Goal: Task Accomplishment & Management: Manage account settings

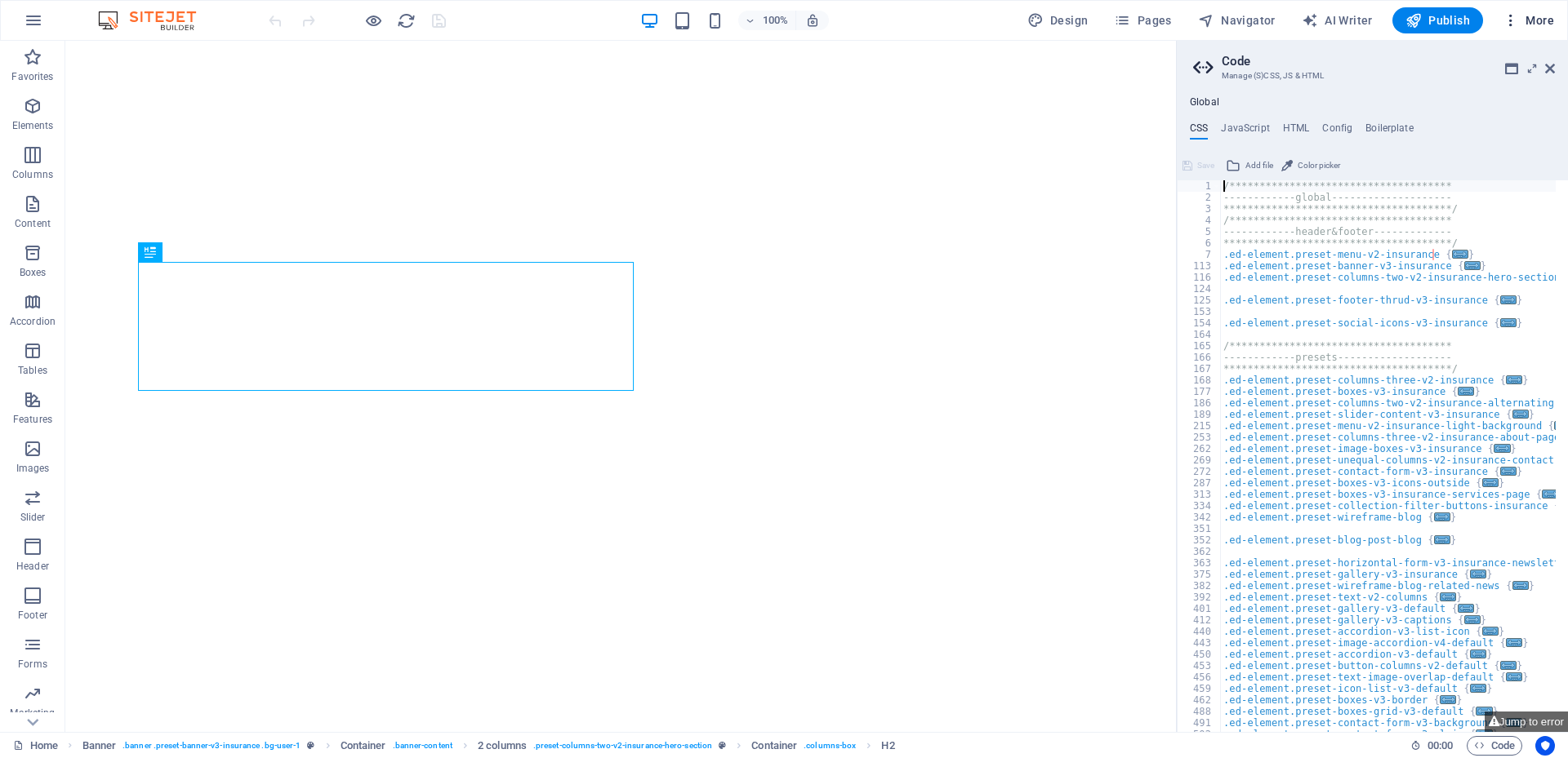
click at [1530, 16] on span "More" at bounding box center [1528, 21] width 51 height 17
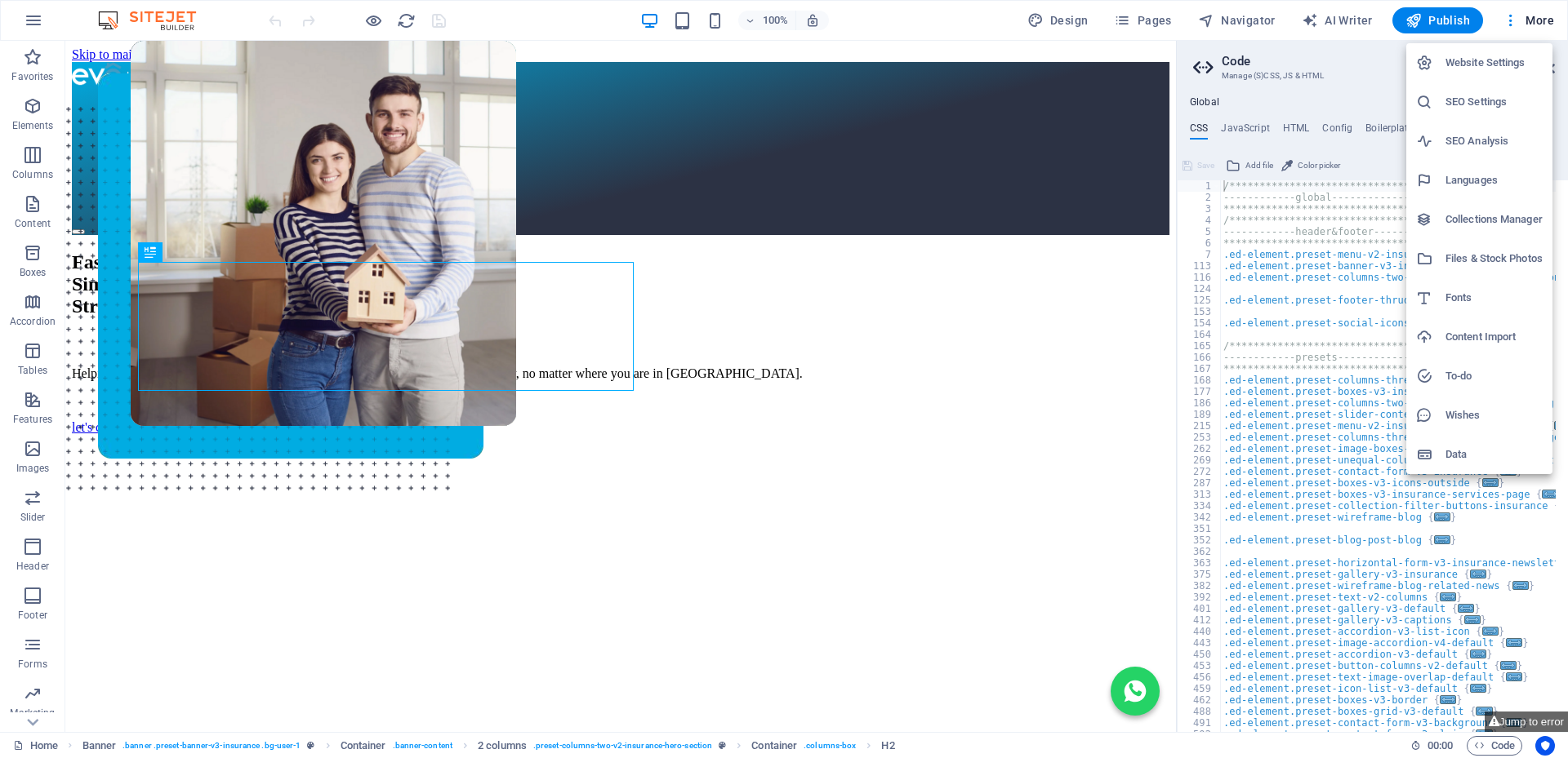
click at [1485, 64] on h6 "Website Settings" at bounding box center [1494, 63] width 97 height 20
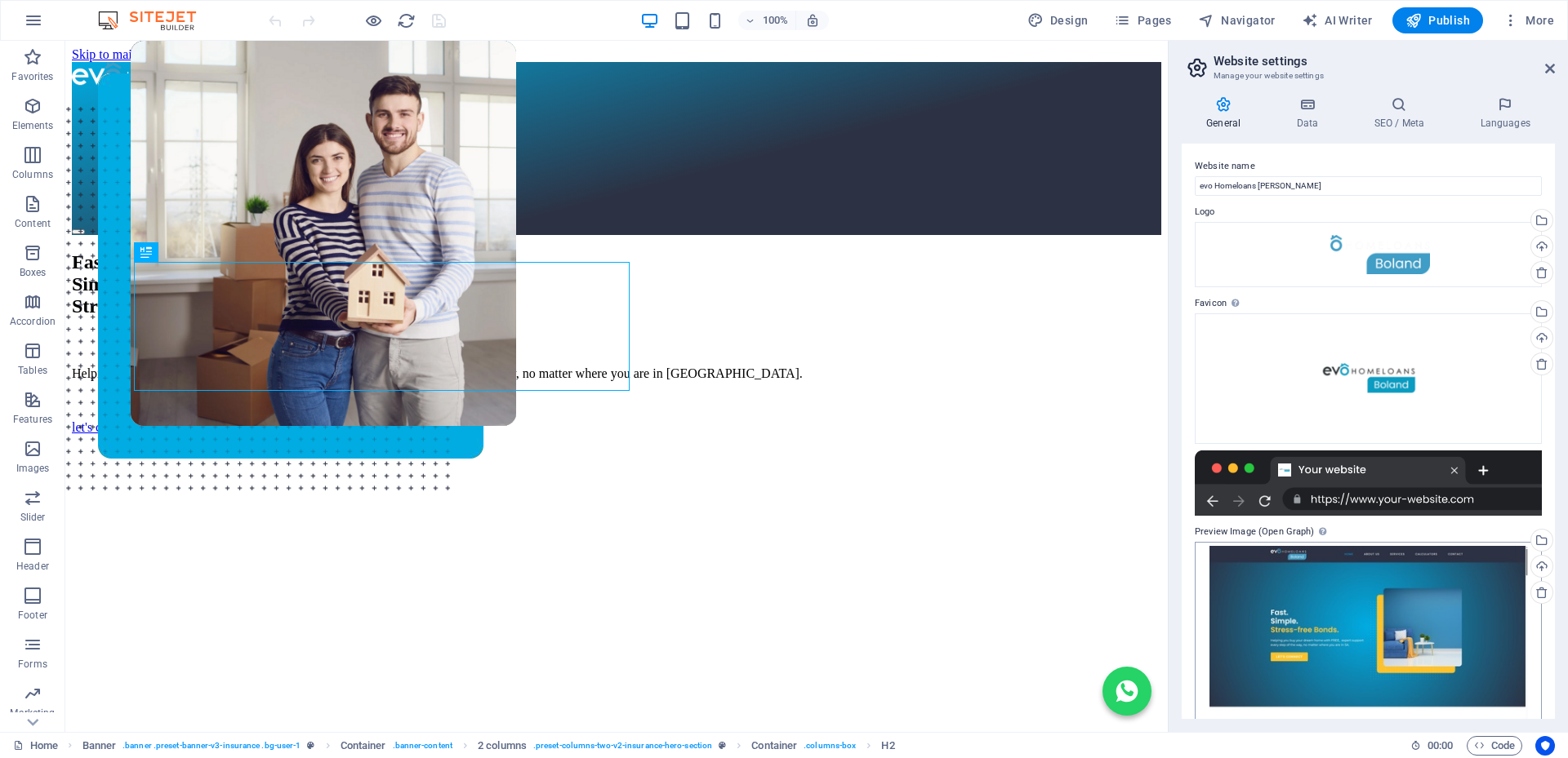
scroll to position [23, 0]
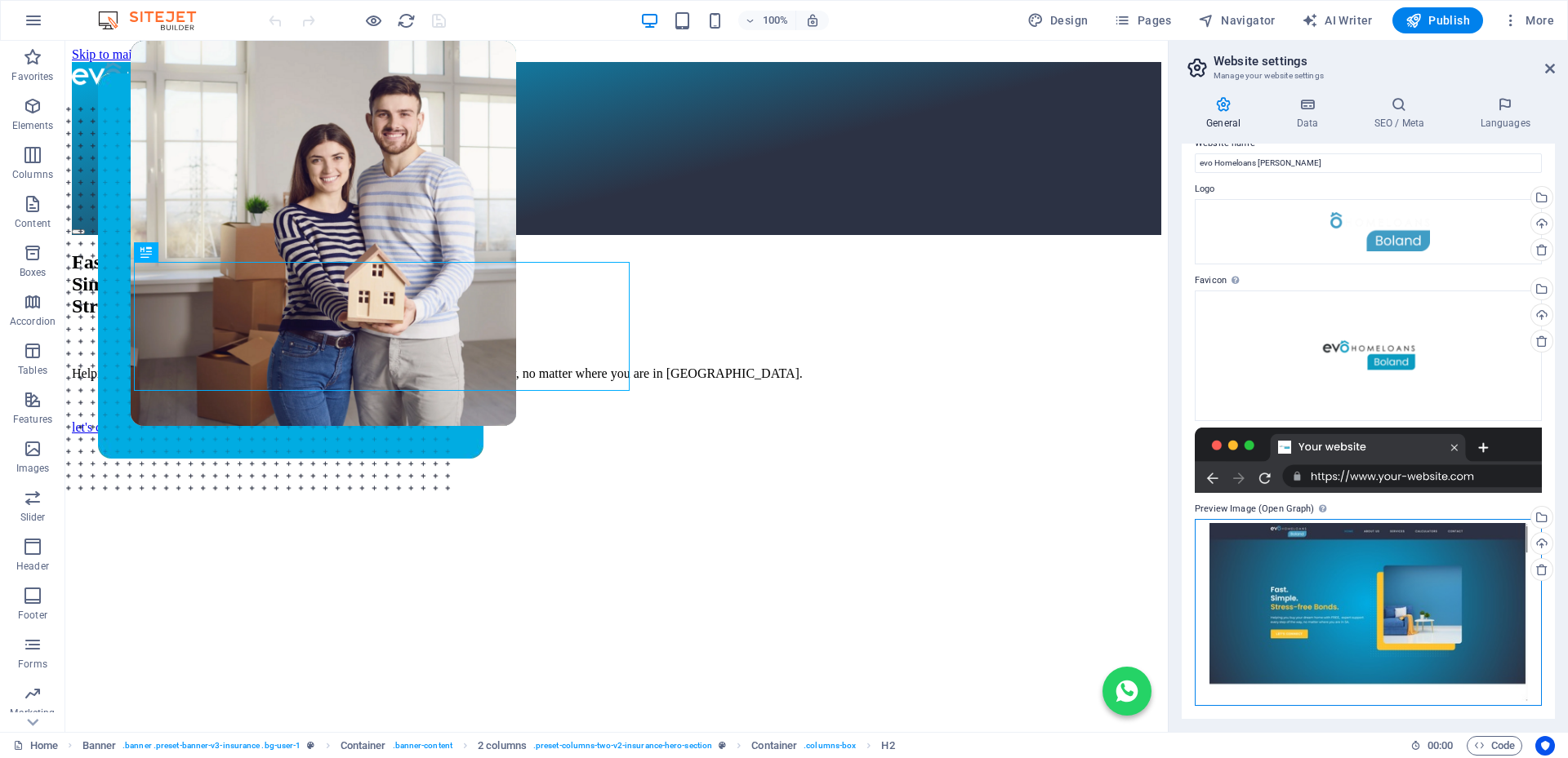
click at [1454, 566] on div "Drag files here, click to choose files or select files from Files or our free s…" at bounding box center [1368, 613] width 347 height 187
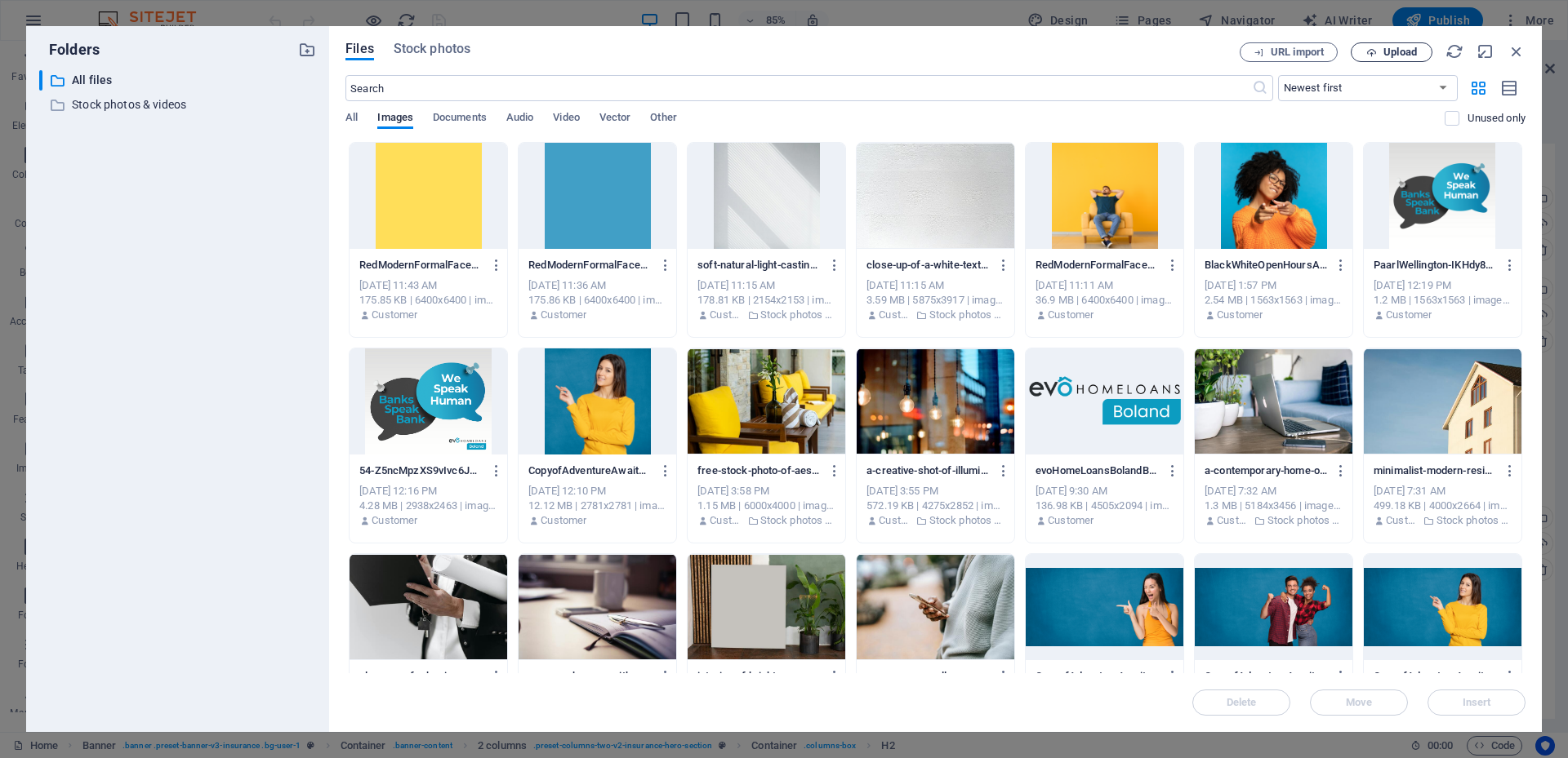
click at [1400, 52] on span "Upload" at bounding box center [1399, 52] width 34 height 10
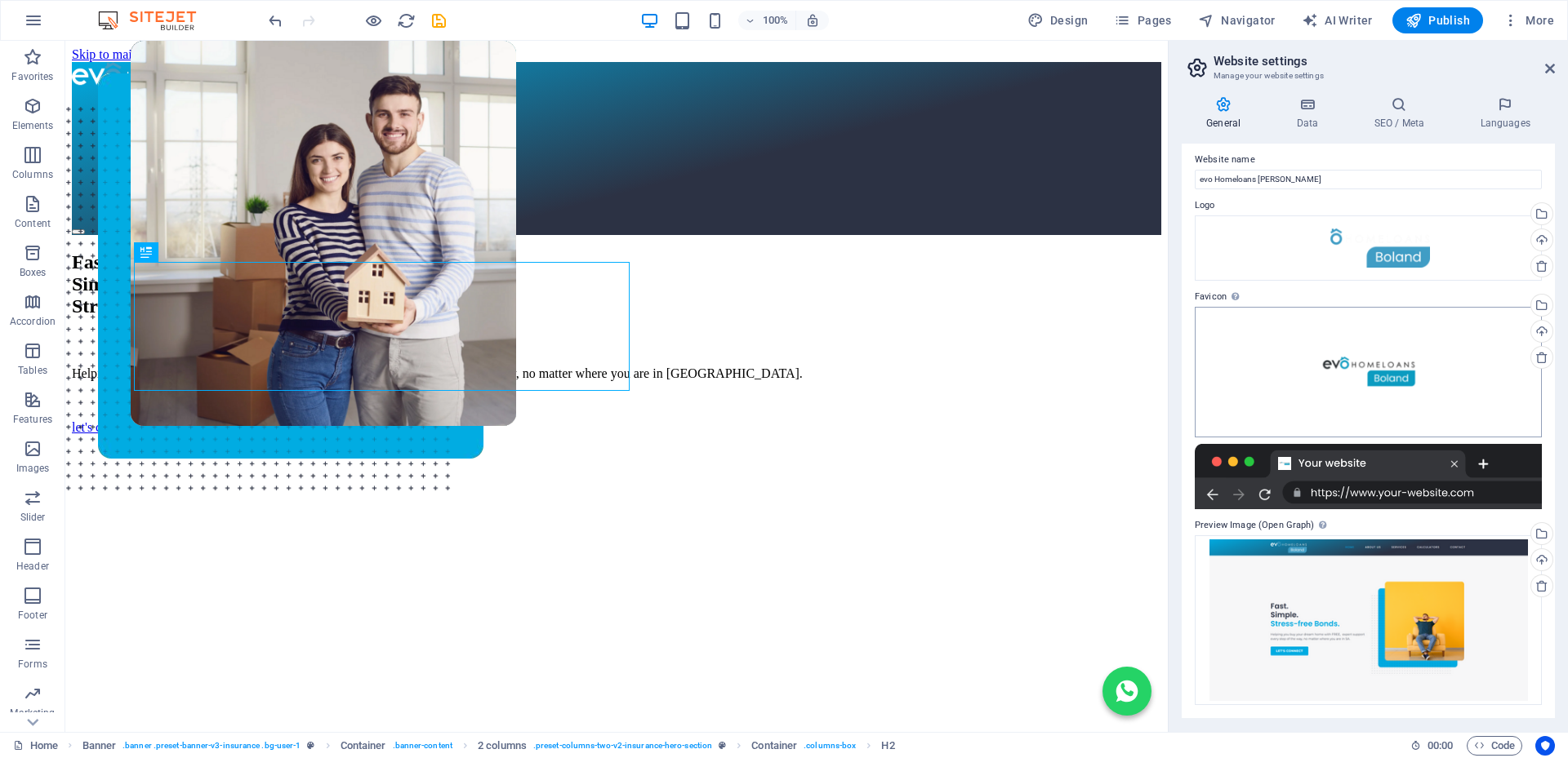
scroll to position [6, 0]
click at [1409, 580] on div "Drag files here, click to choose files or select files from Files or our free s…" at bounding box center [1368, 621] width 347 height 171
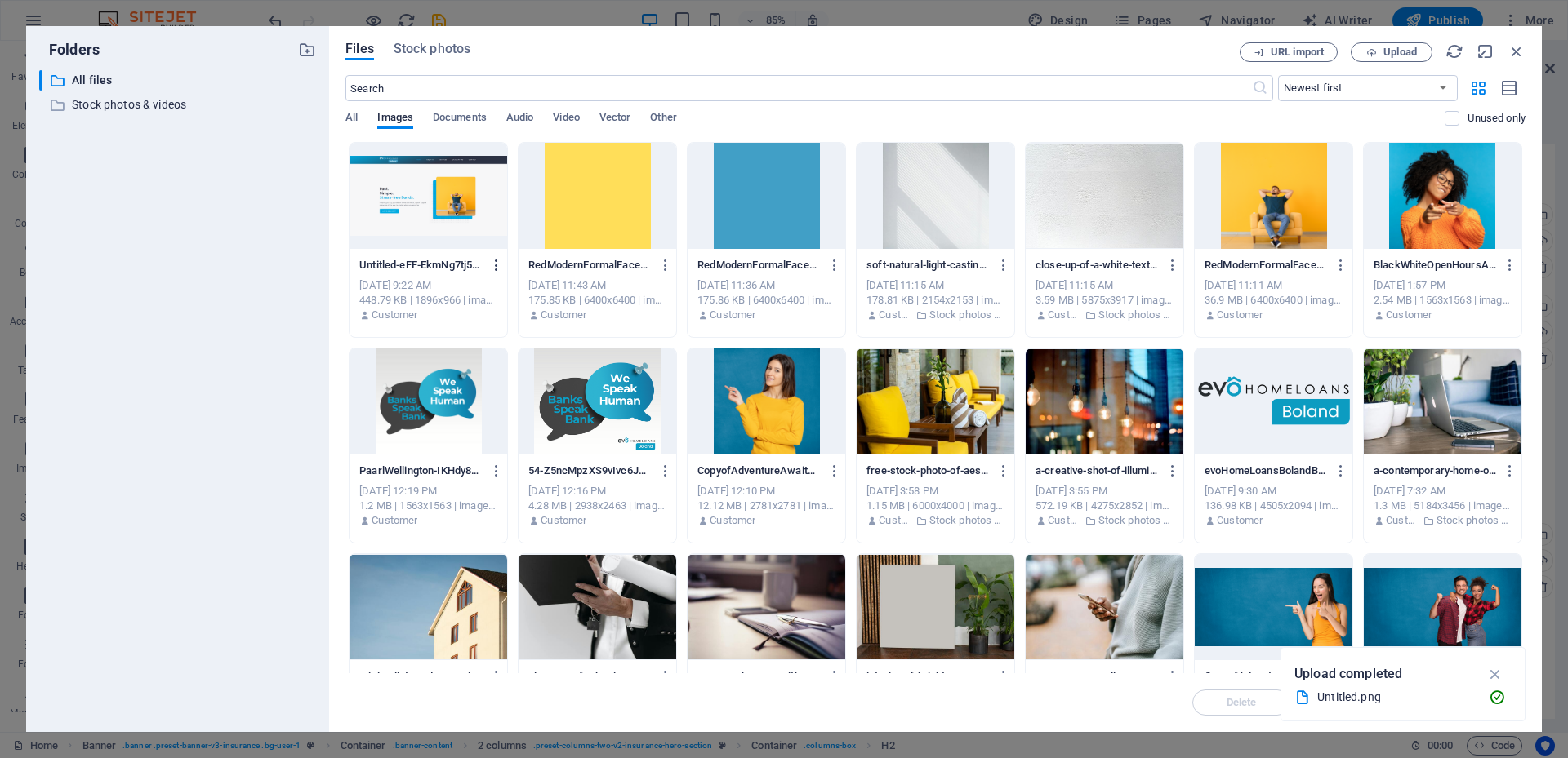
click at [499, 268] on icon "button" at bounding box center [497, 265] width 16 height 15
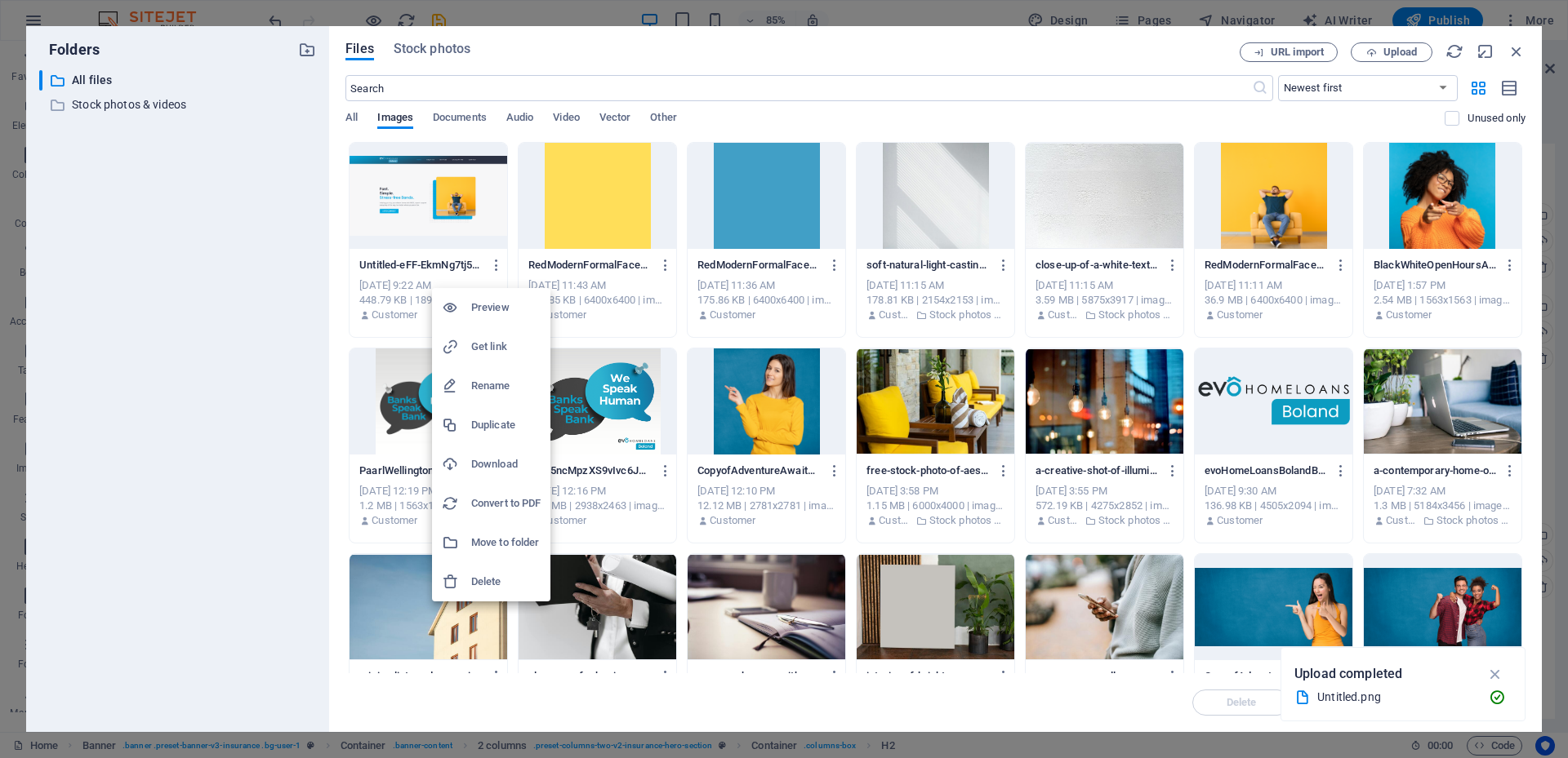
click at [492, 391] on h6 "Rename" at bounding box center [506, 386] width 69 height 20
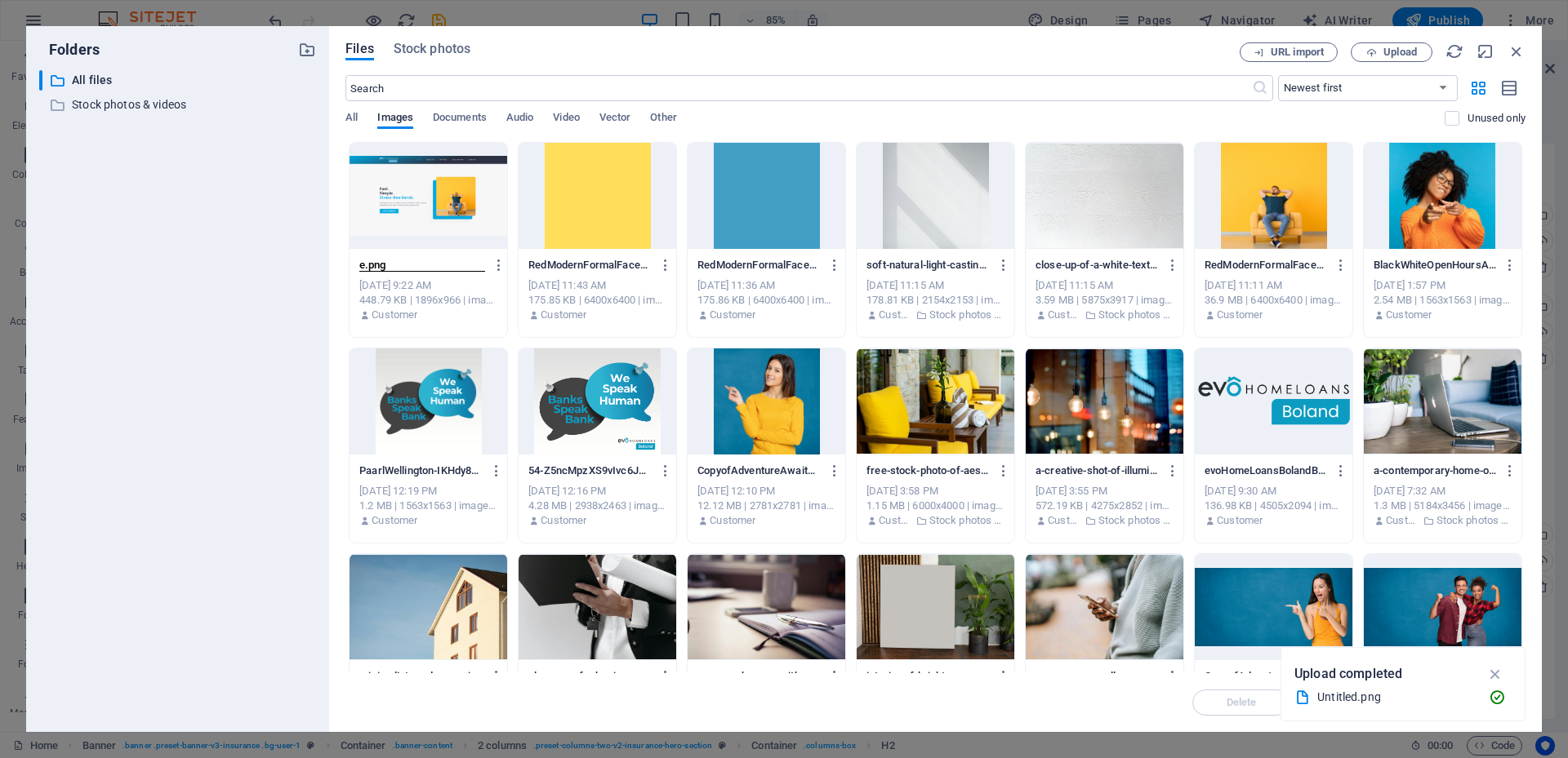
scroll to position [0, 0]
type input "evohomeloansboland.png"
click at [459, 235] on div at bounding box center [428, 196] width 158 height 106
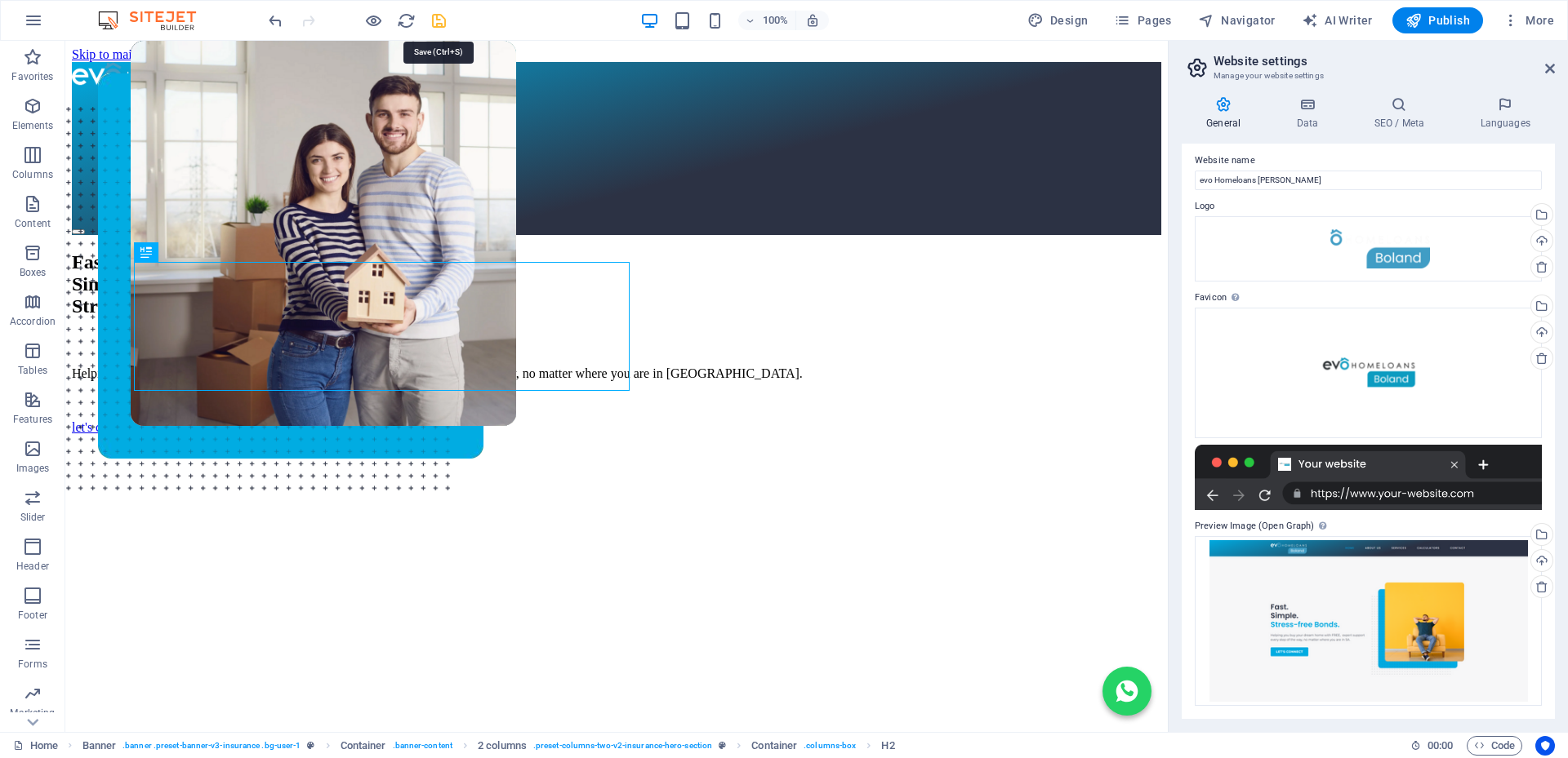
drag, startPoint x: 439, startPoint y: 20, endPoint x: 1154, endPoint y: 343, distance: 784.6
click at [439, 20] on icon "save" at bounding box center [439, 21] width 19 height 19
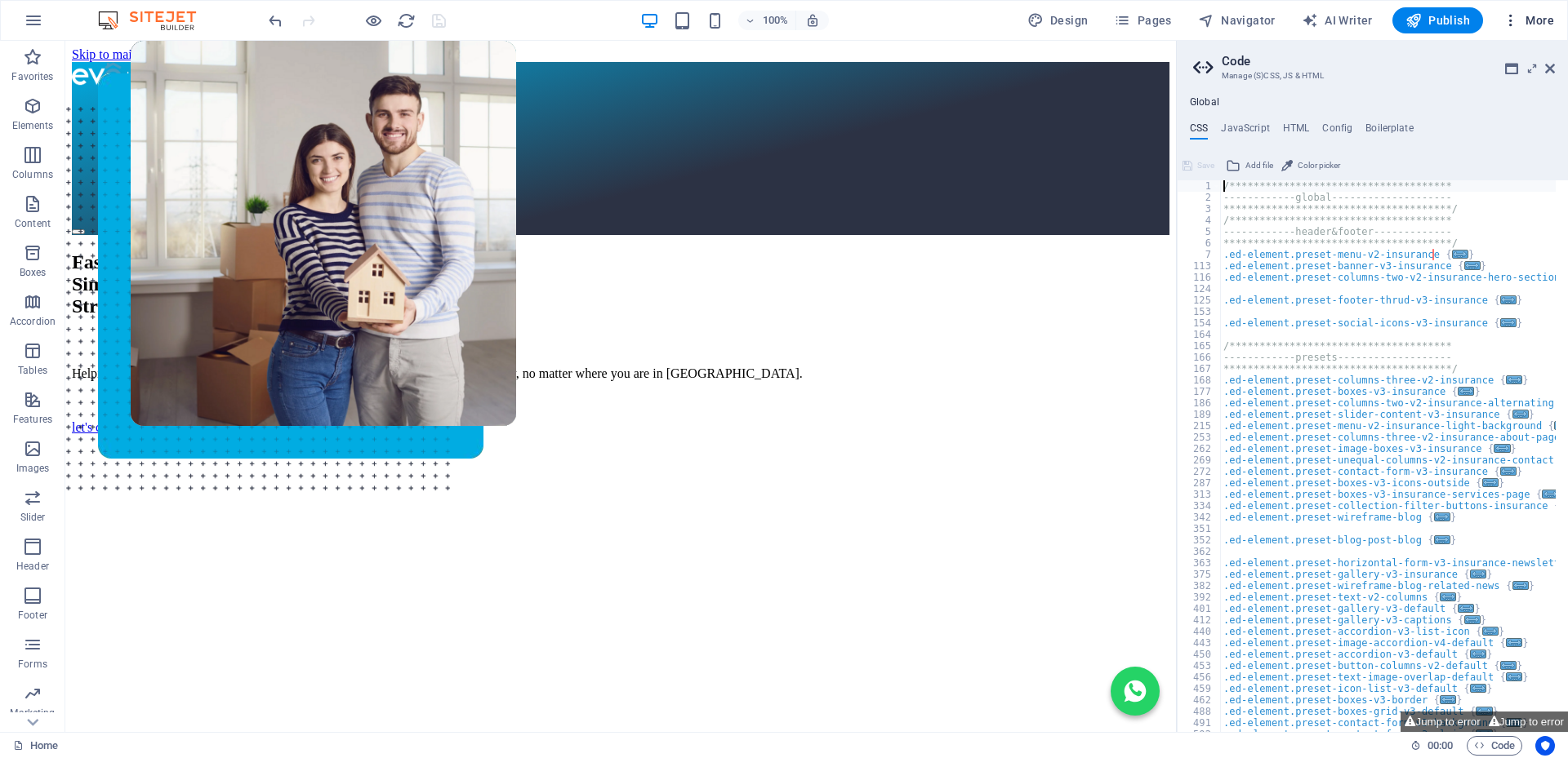
click at [1532, 29] on button "More" at bounding box center [1528, 21] width 64 height 26
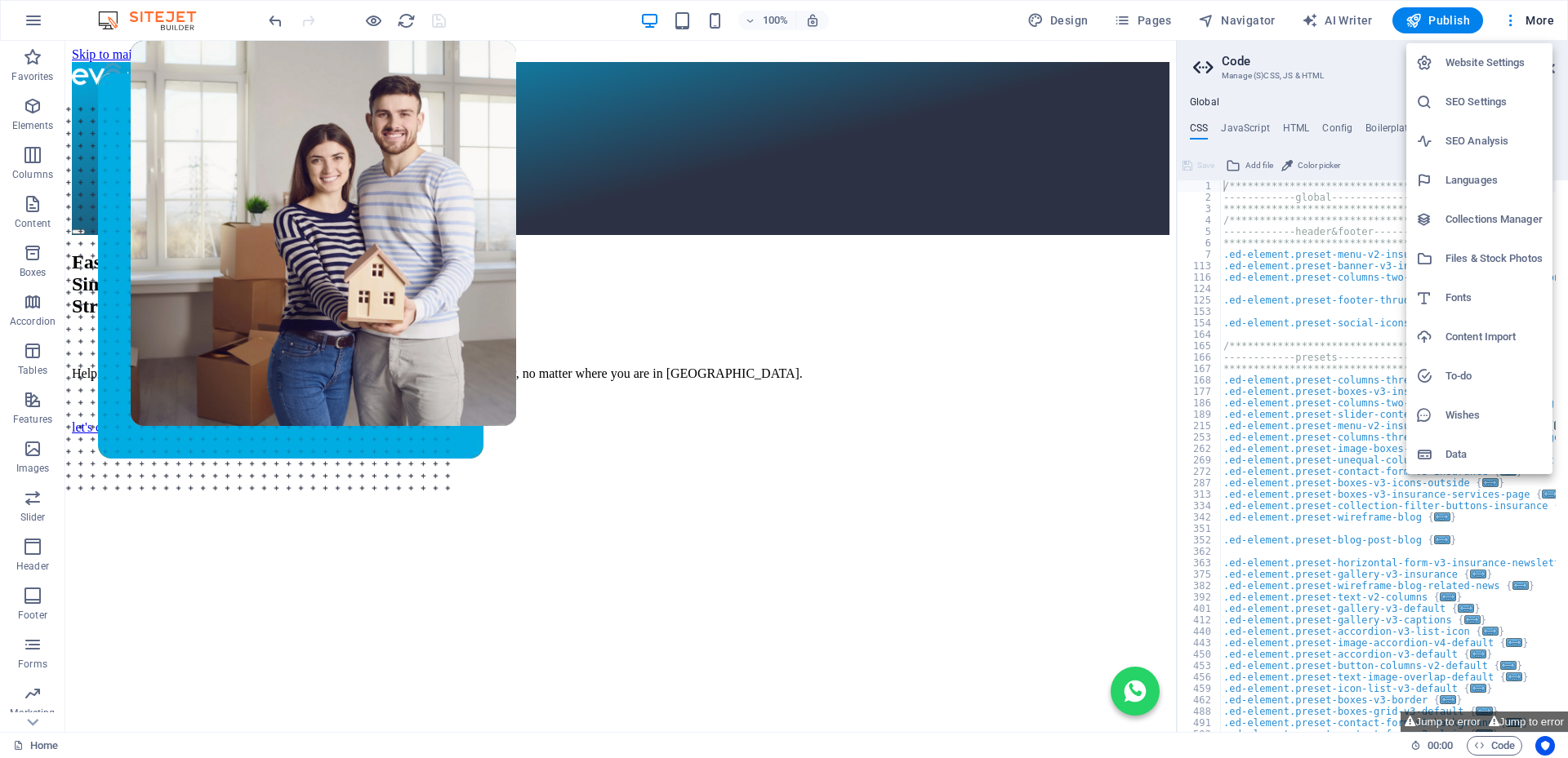
click at [1477, 54] on h6 "Website Settings" at bounding box center [1494, 63] width 97 height 20
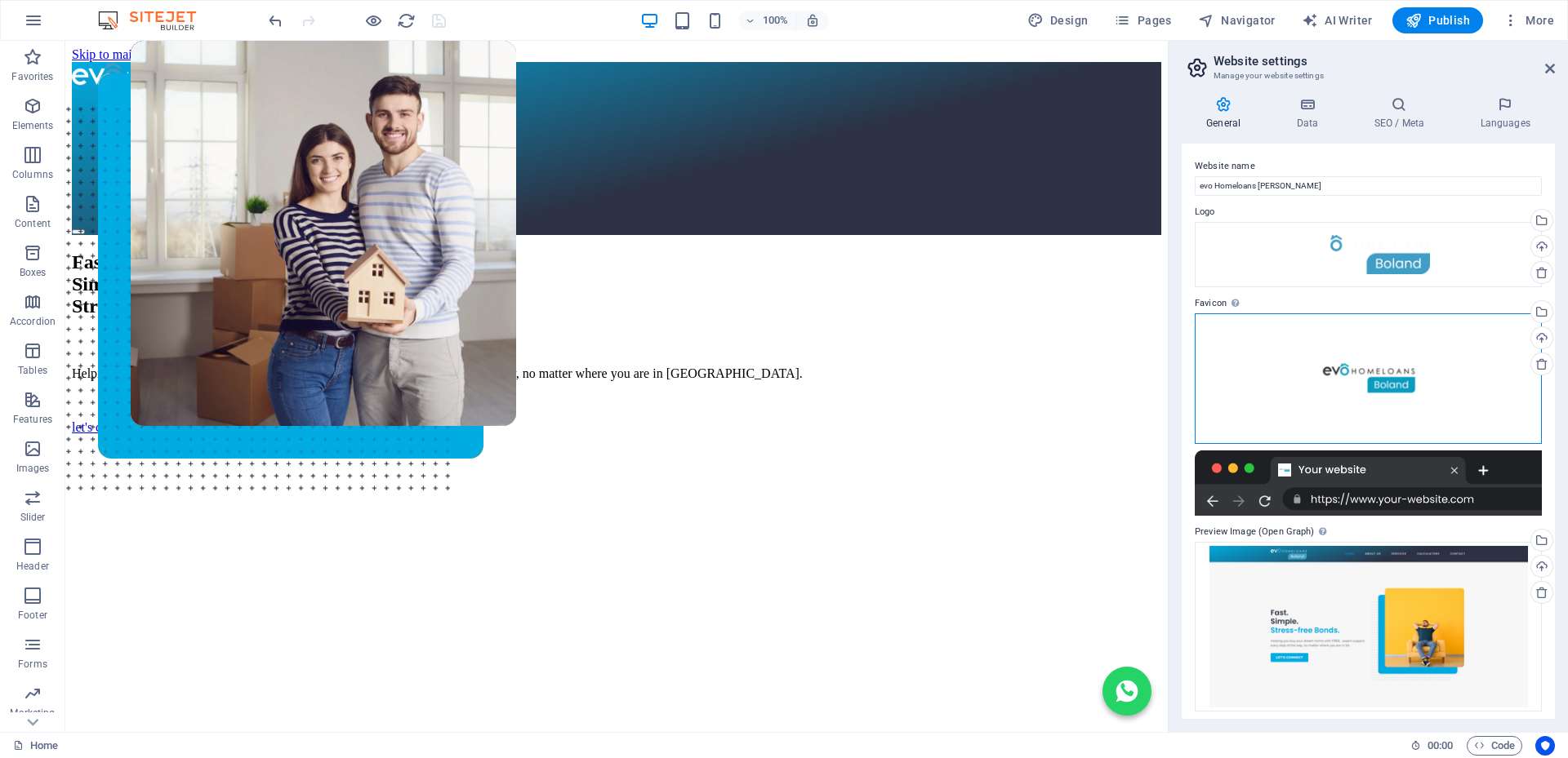
click at [1352, 376] on div "Drag files here, click to choose files or select files from Files or our free s…" at bounding box center [1368, 379] width 347 height 130
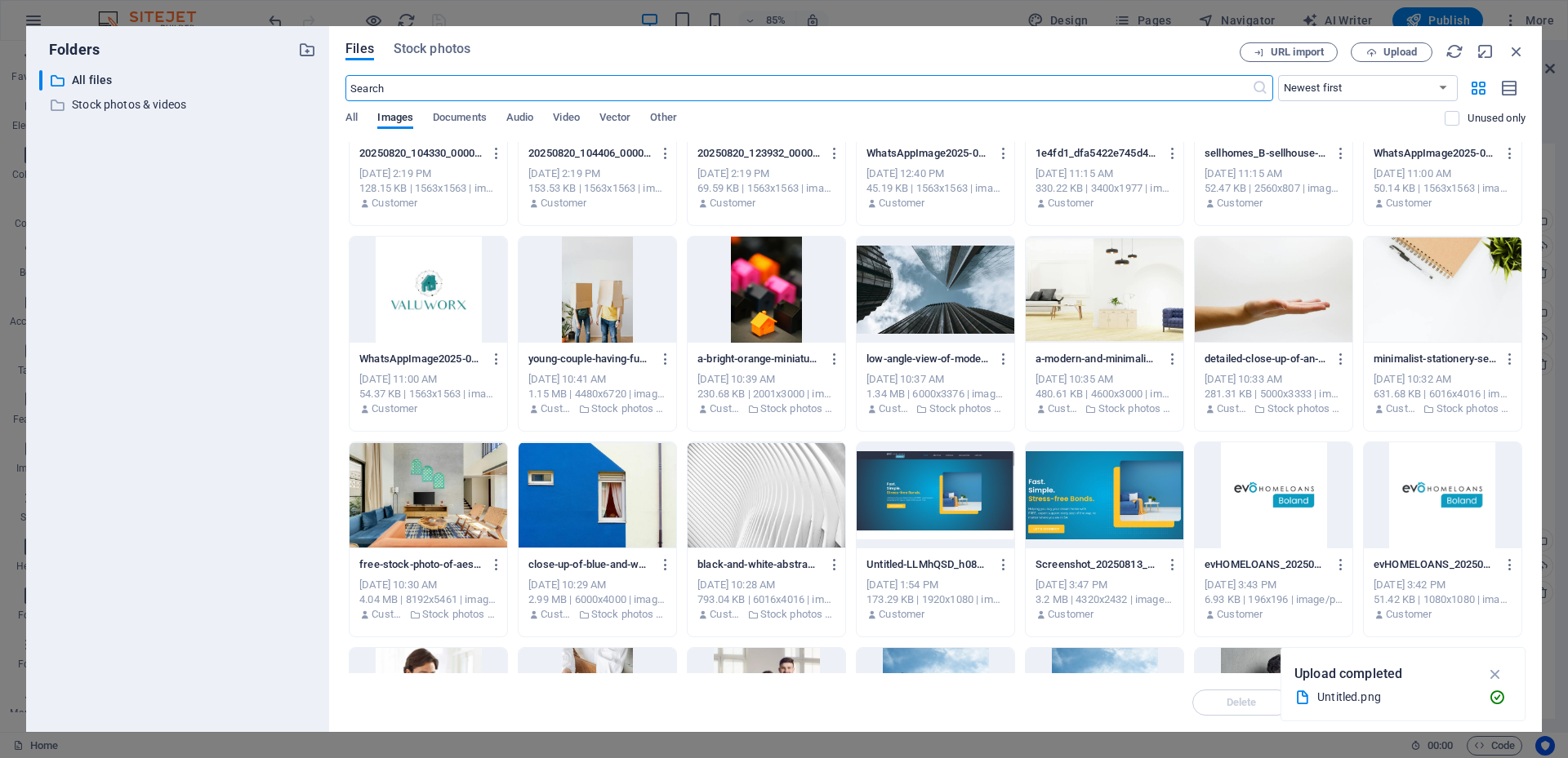
scroll to position [2044, 0]
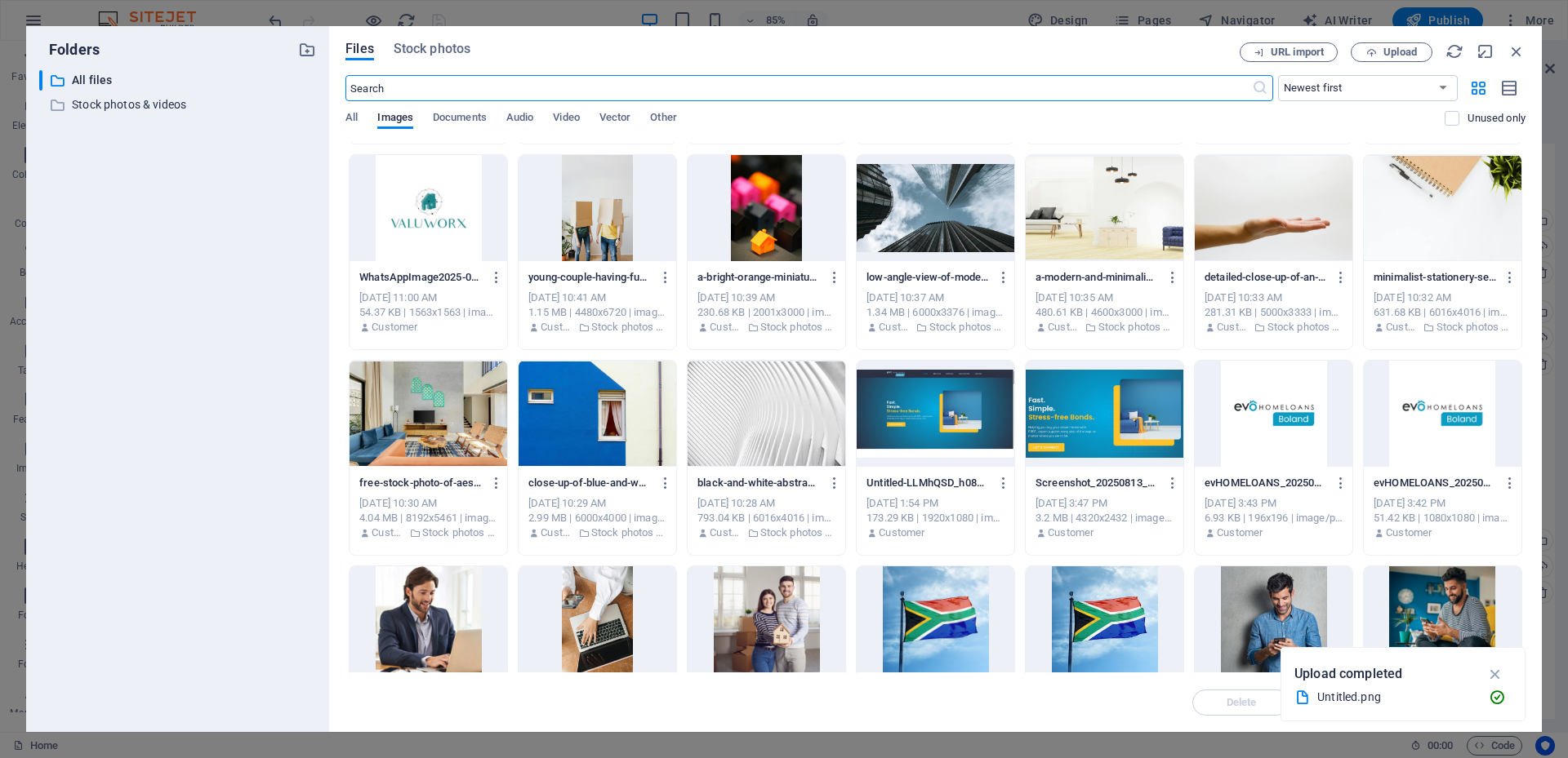
click at [1434, 416] on div at bounding box center [1442, 414] width 158 height 106
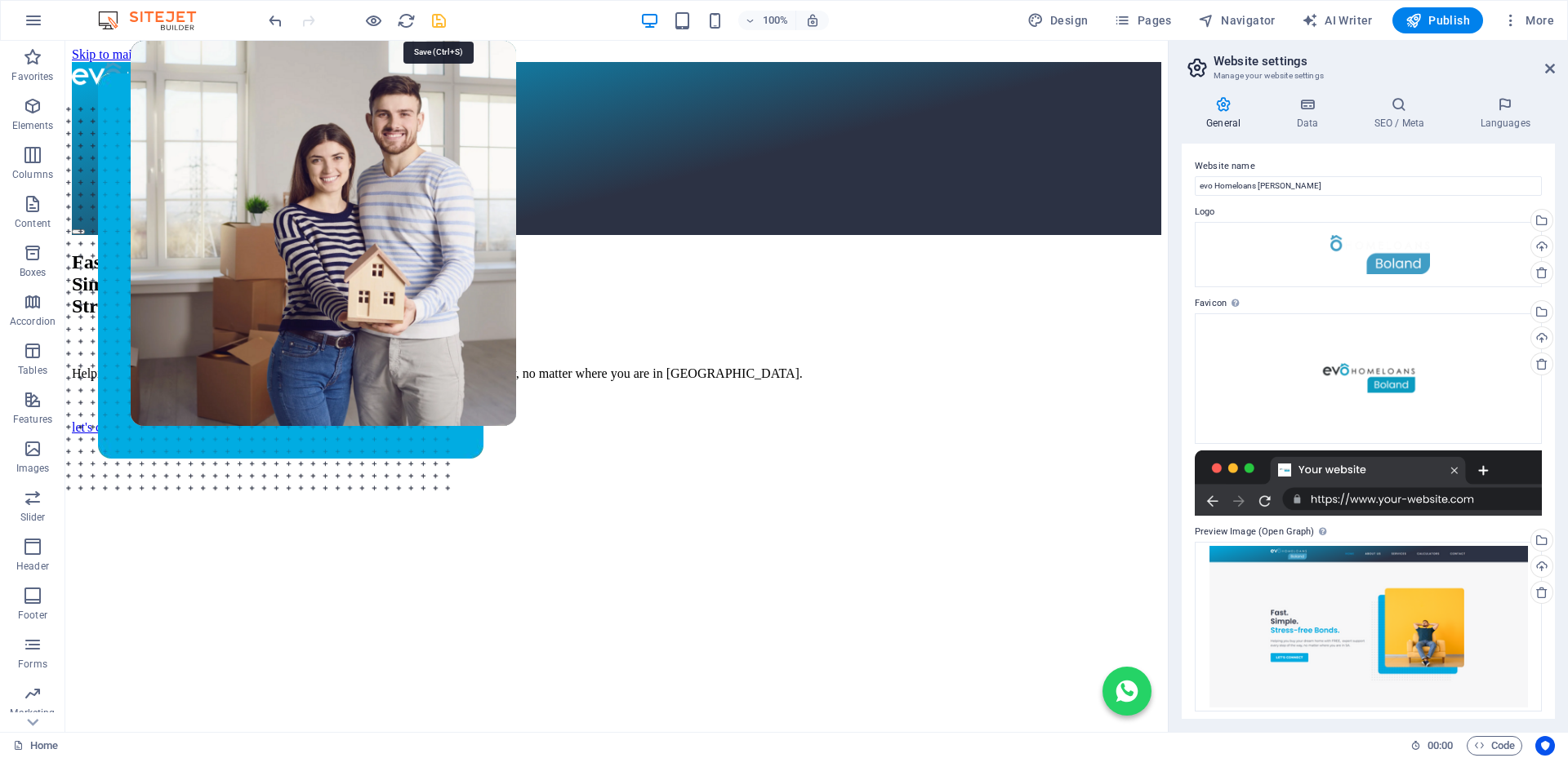
click at [435, 21] on icon "save" at bounding box center [439, 21] width 19 height 19
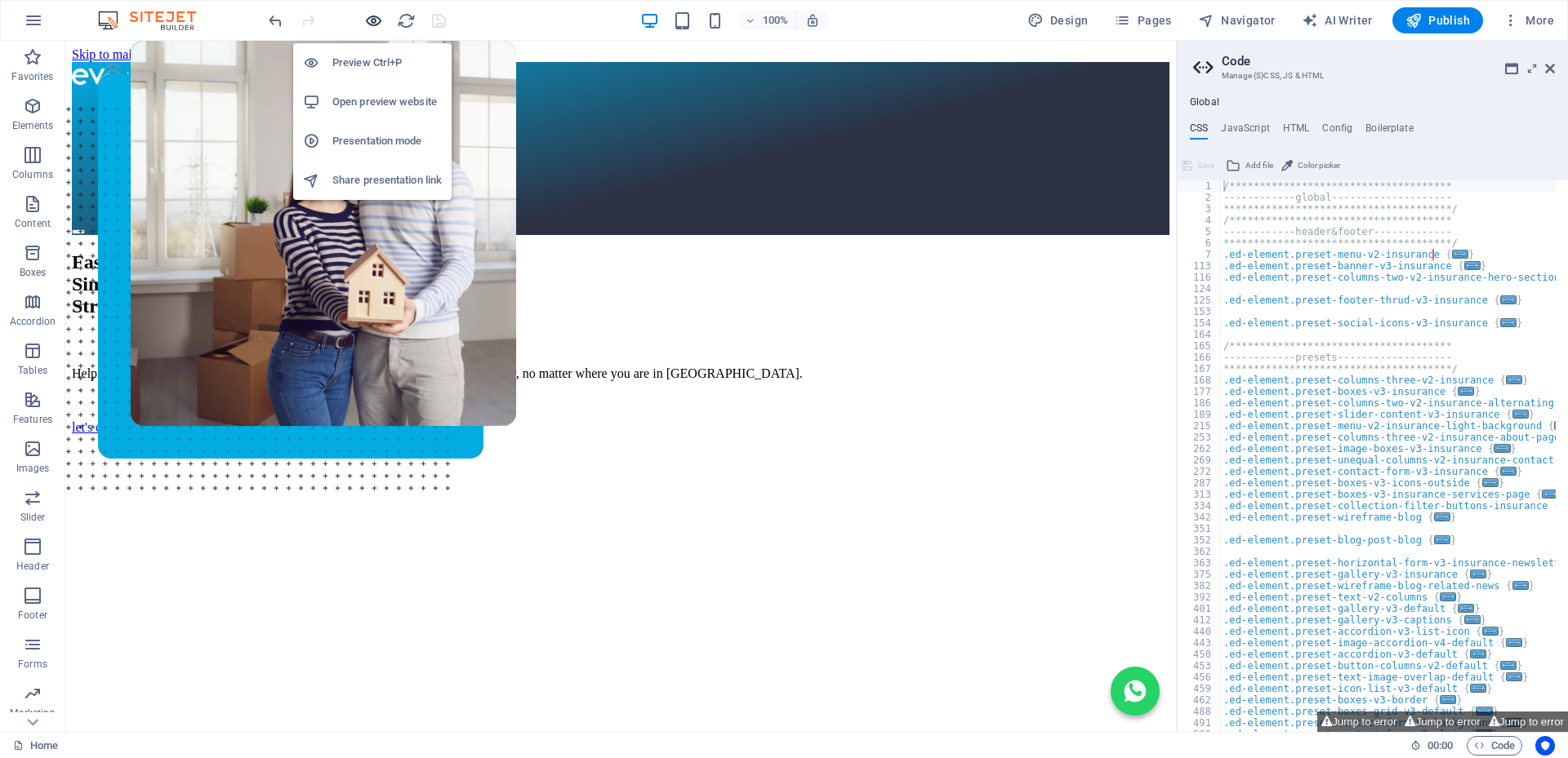
click at [368, 16] on icon "button" at bounding box center [373, 21] width 19 height 19
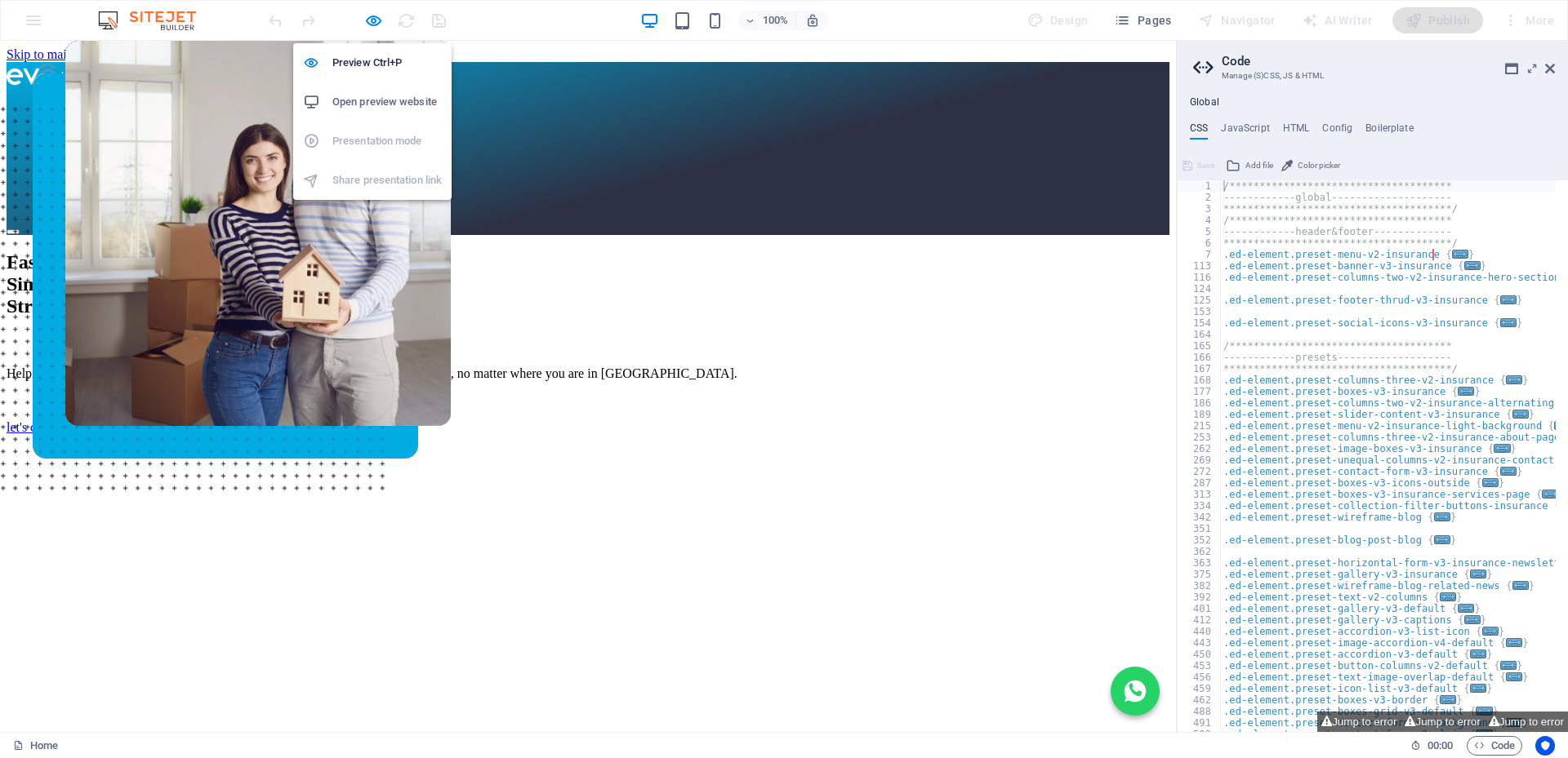
click at [384, 105] on h6 "Open preview website" at bounding box center [387, 102] width 109 height 20
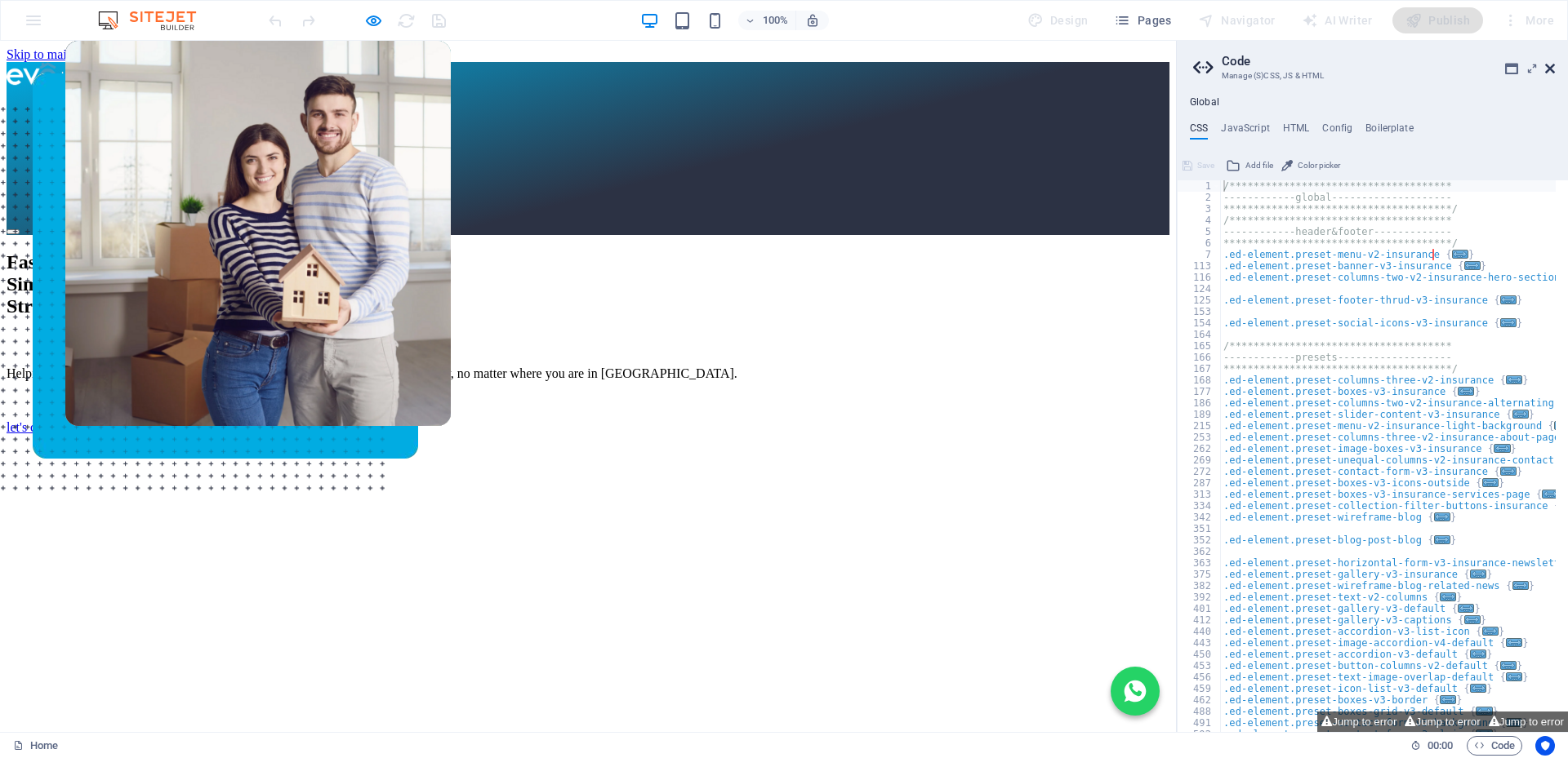
click at [1551, 69] on icon at bounding box center [1550, 69] width 10 height 13
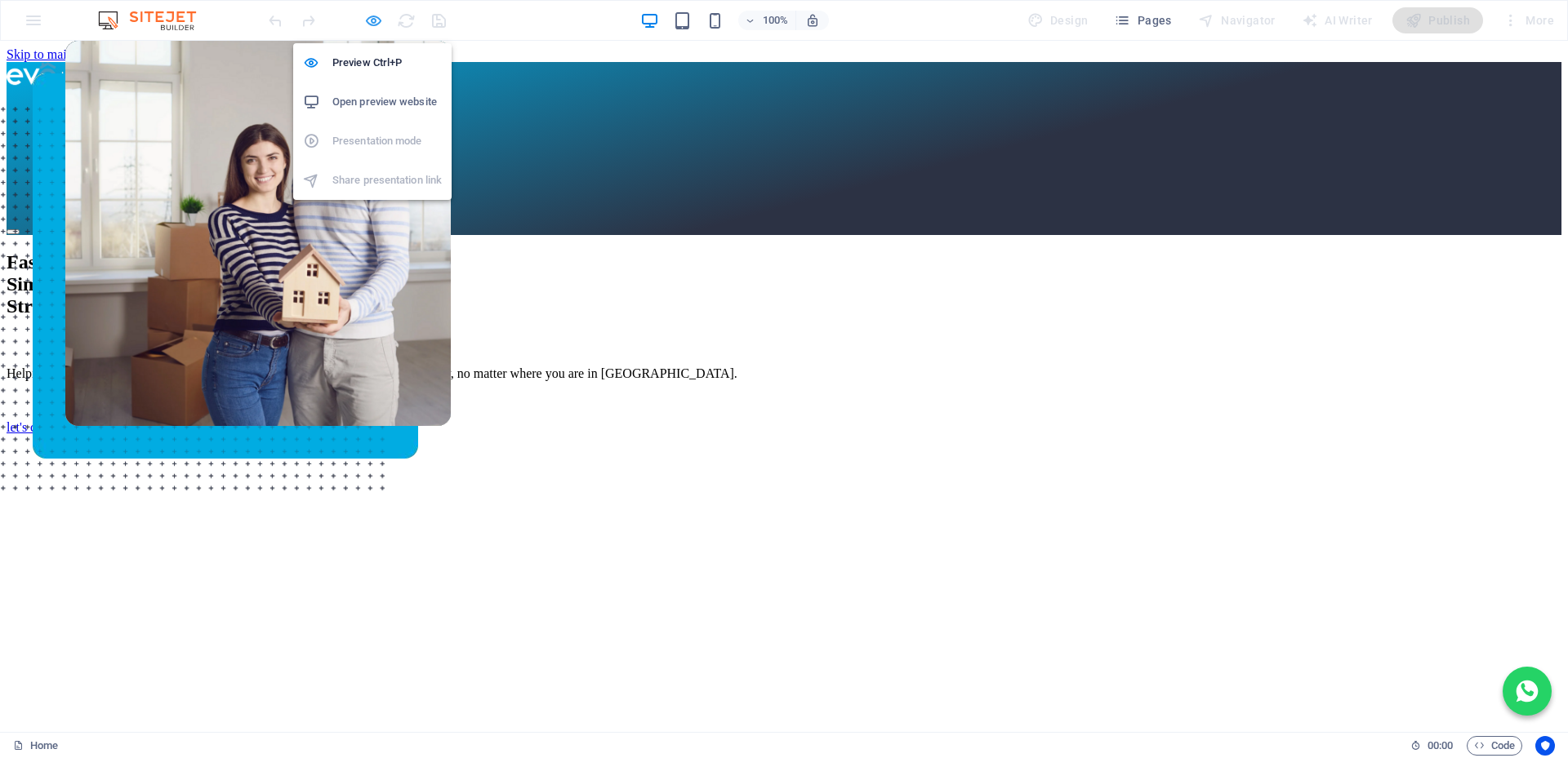
click at [372, 24] on icon "button" at bounding box center [373, 21] width 19 height 19
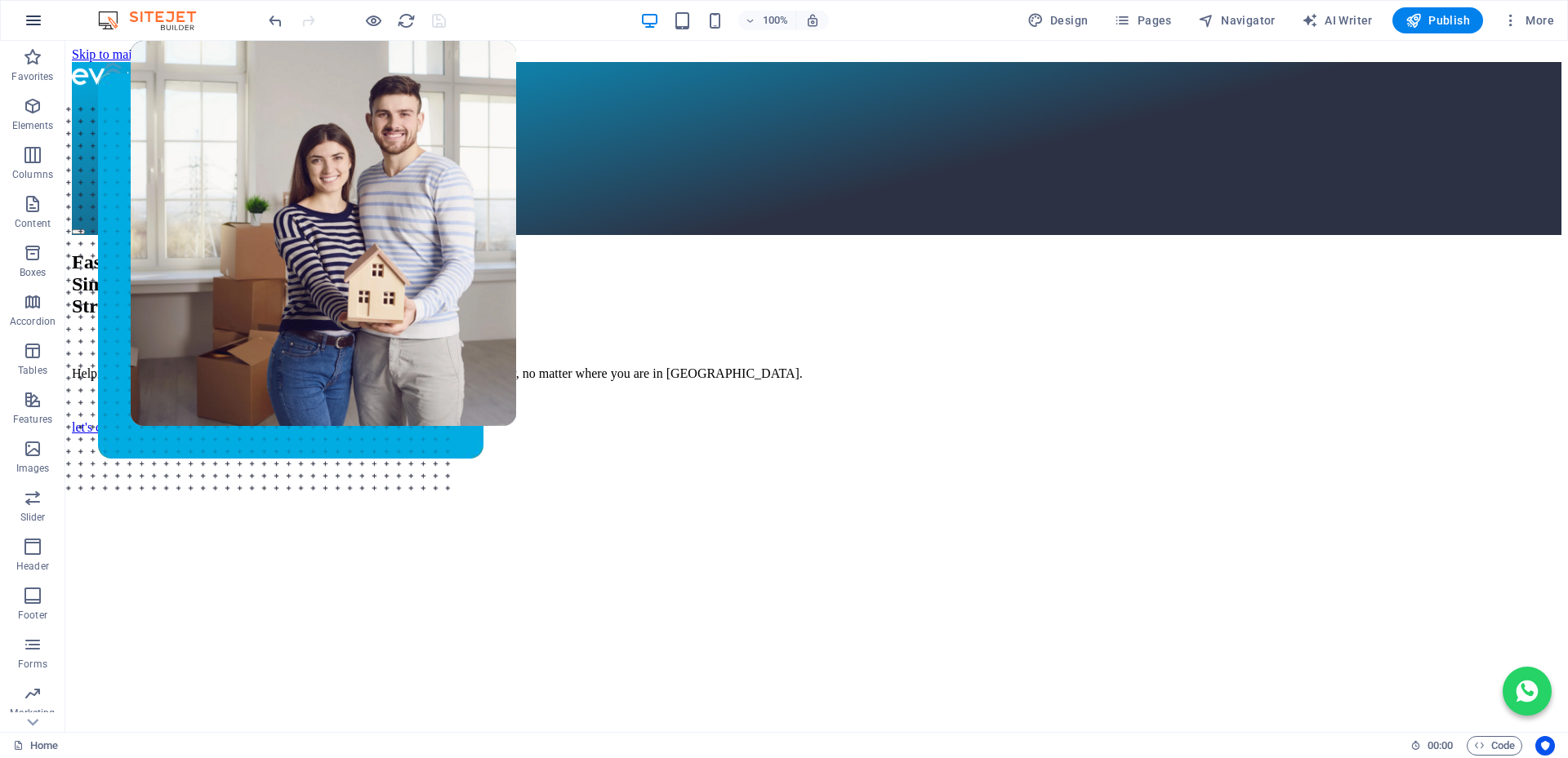
click at [33, 23] on icon "button" at bounding box center [34, 21] width 20 height 20
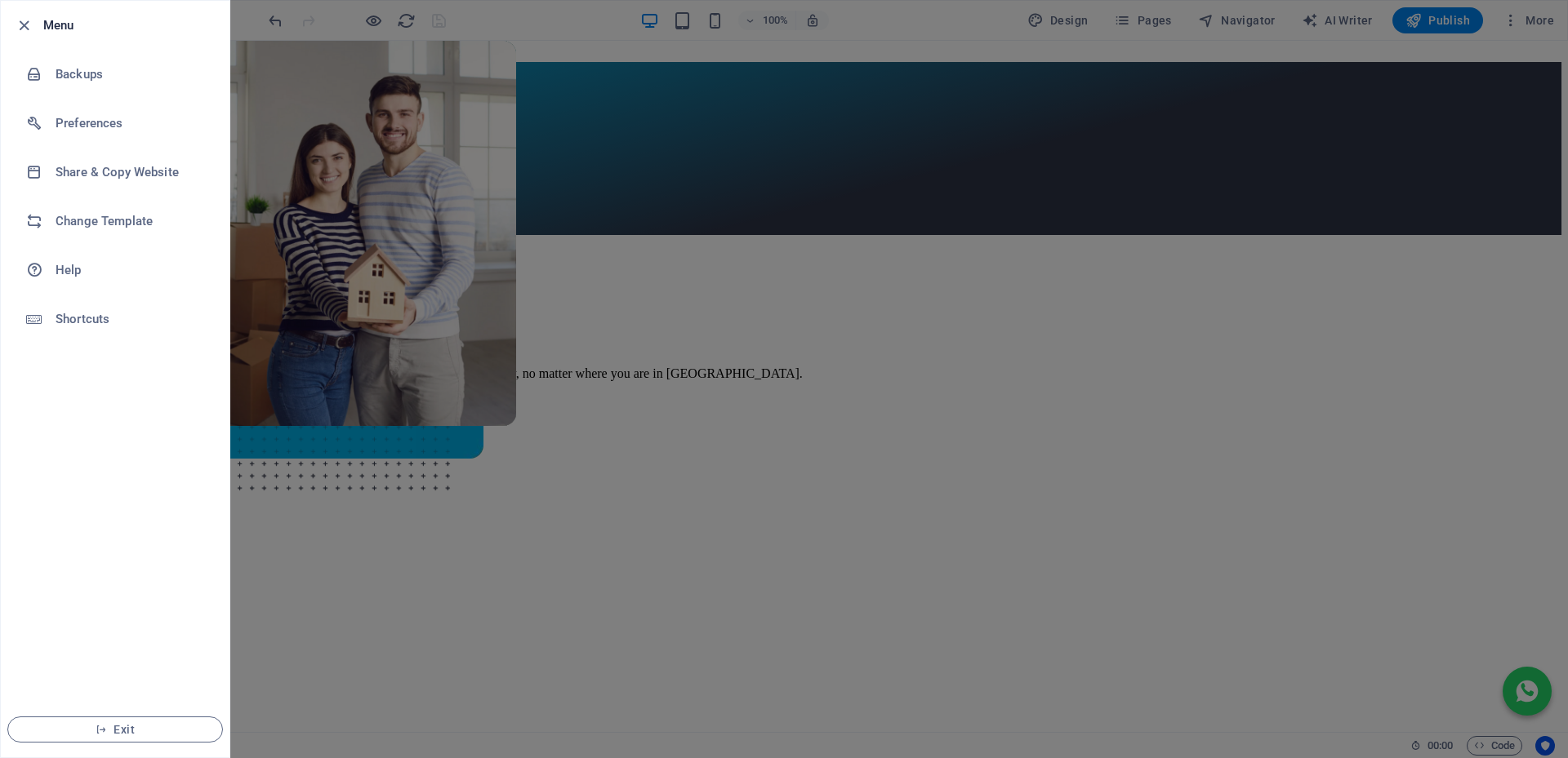
click at [45, 22] on h6 "Menu" at bounding box center [130, 26] width 173 height 20
click at [22, 26] on icon "button" at bounding box center [24, 26] width 19 height 19
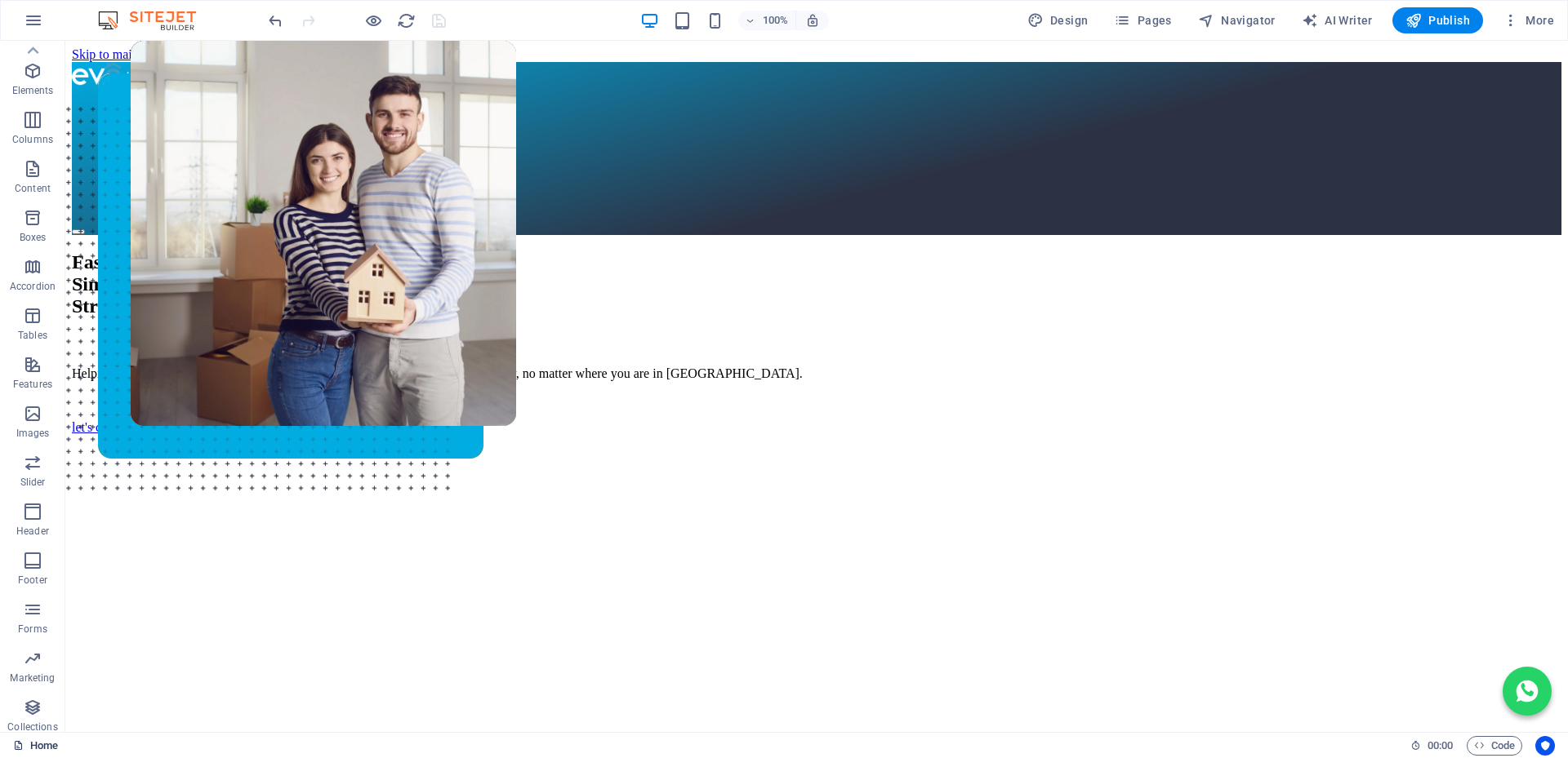
scroll to position [43, 0]
click at [35, 705] on icon "button" at bounding box center [33, 699] width 20 height 20
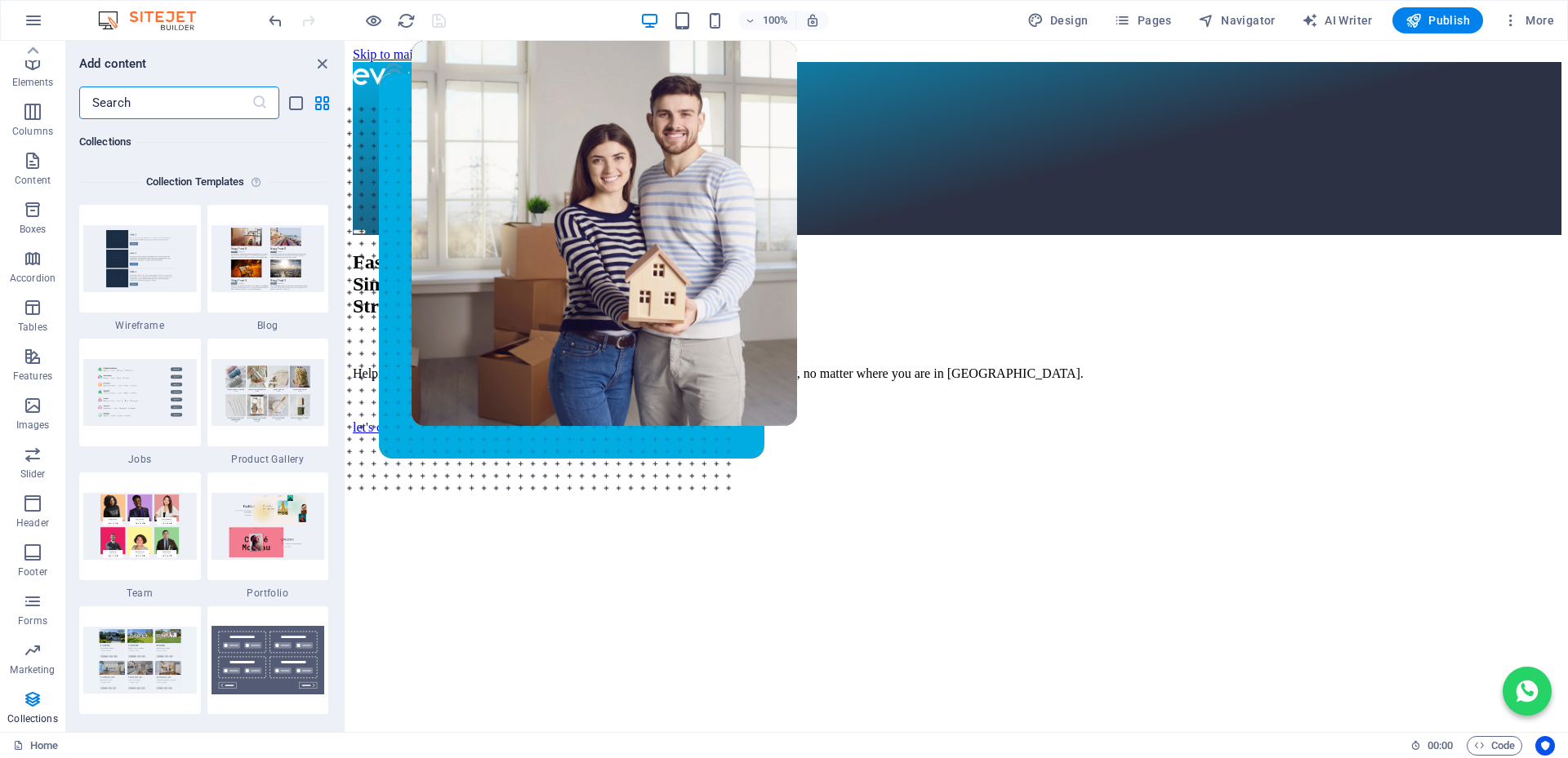
scroll to position [14939, 0]
drag, startPoint x: 320, startPoint y: 63, endPoint x: 815, endPoint y: 200, distance: 513.6
click at [320, 63] on icon "close panel" at bounding box center [322, 64] width 19 height 19
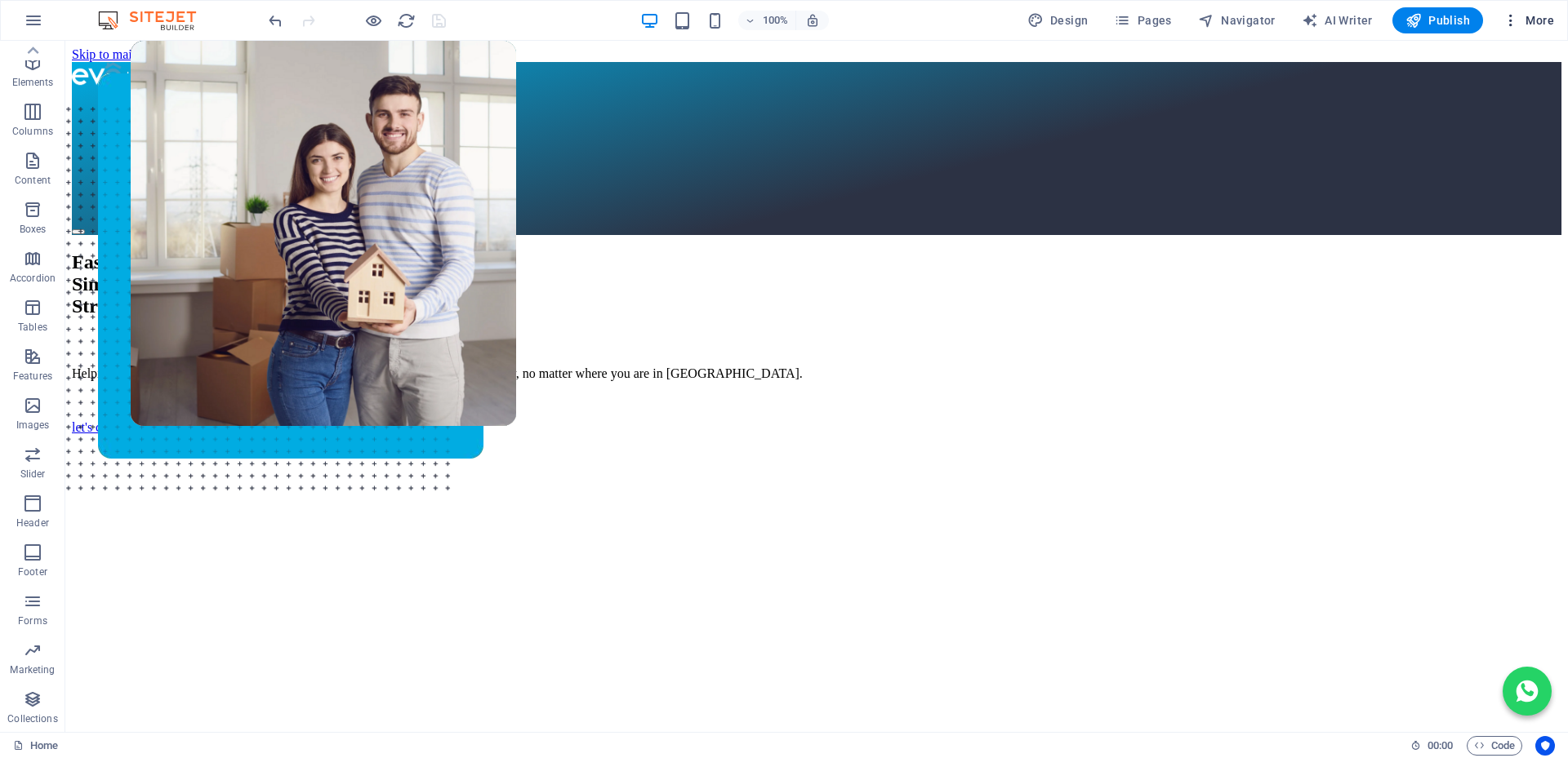
click at [1516, 17] on icon "button" at bounding box center [1511, 21] width 17 height 17
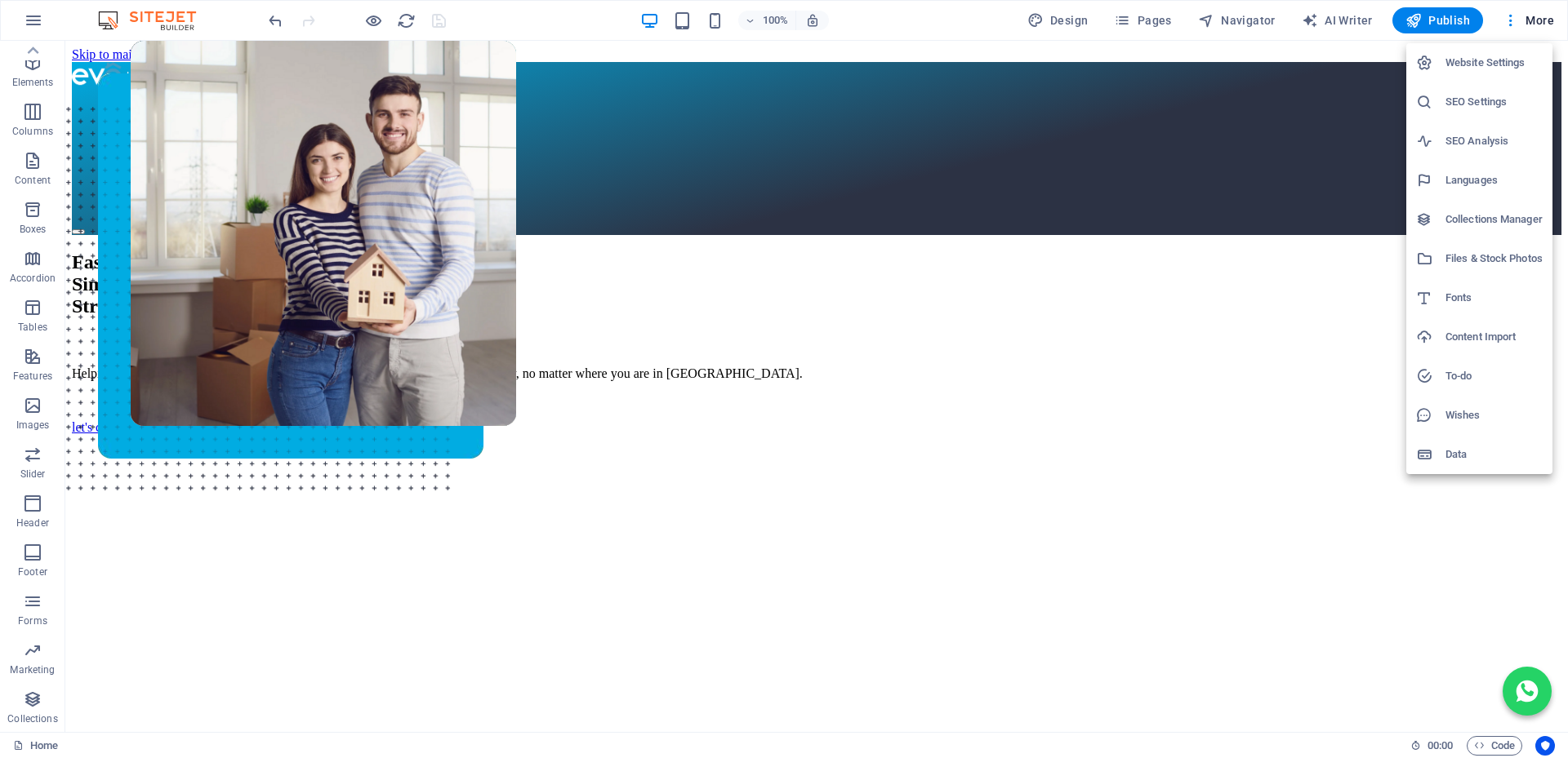
click at [1461, 253] on h6 "Files & Stock Photos" at bounding box center [1494, 258] width 97 height 20
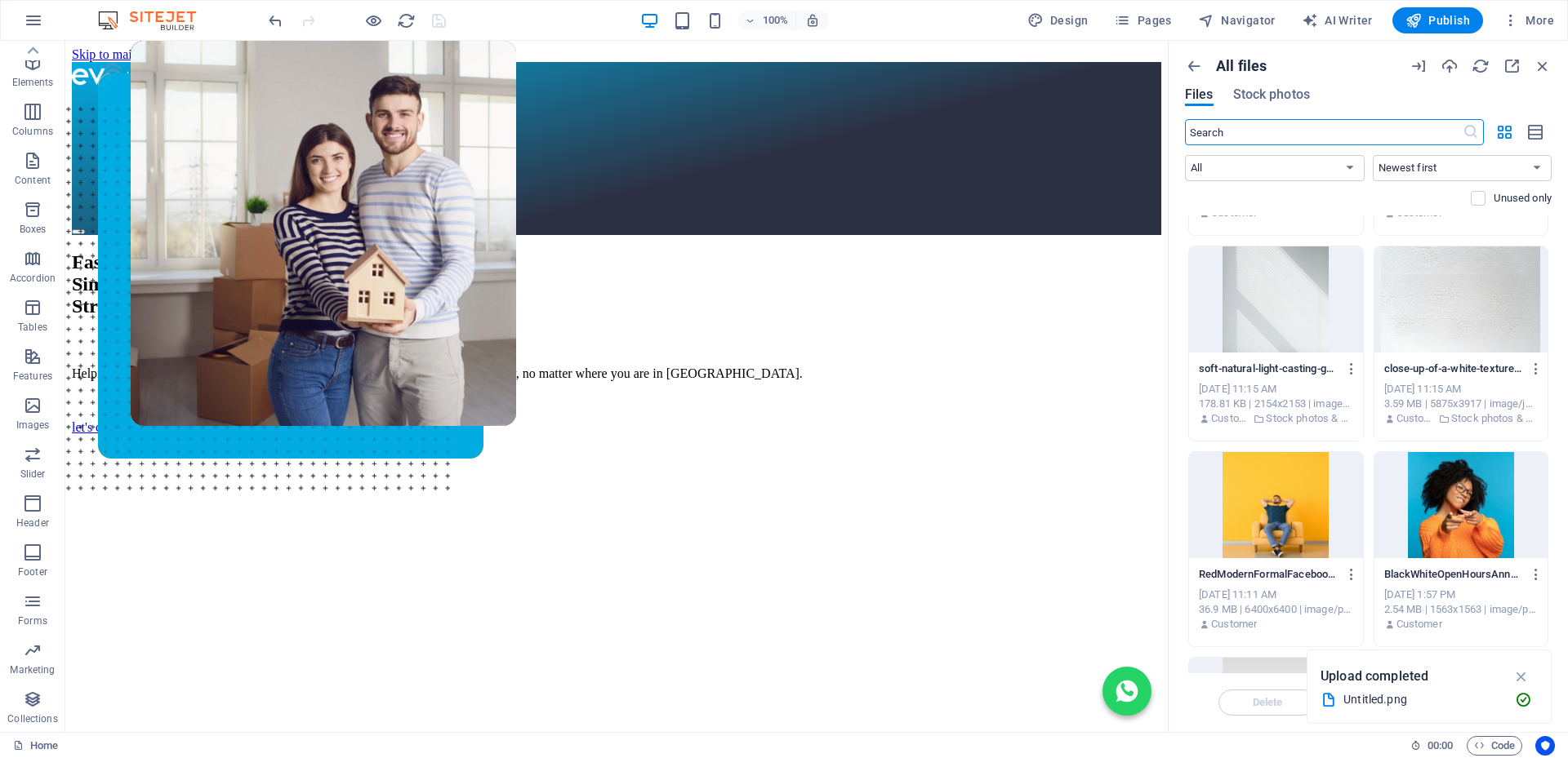
scroll to position [408, 0]
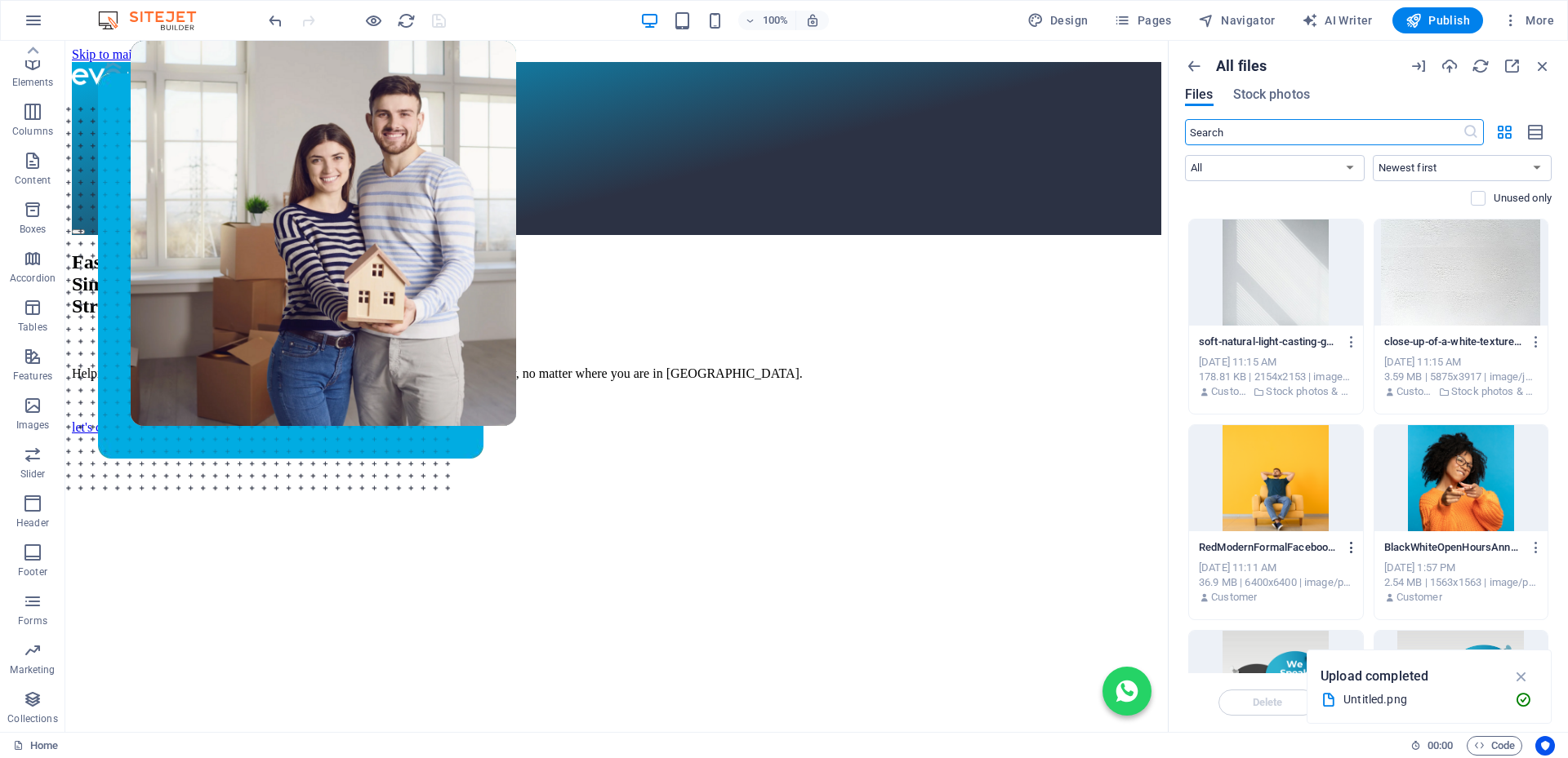
click at [1349, 544] on icon "button" at bounding box center [1352, 547] width 16 height 15
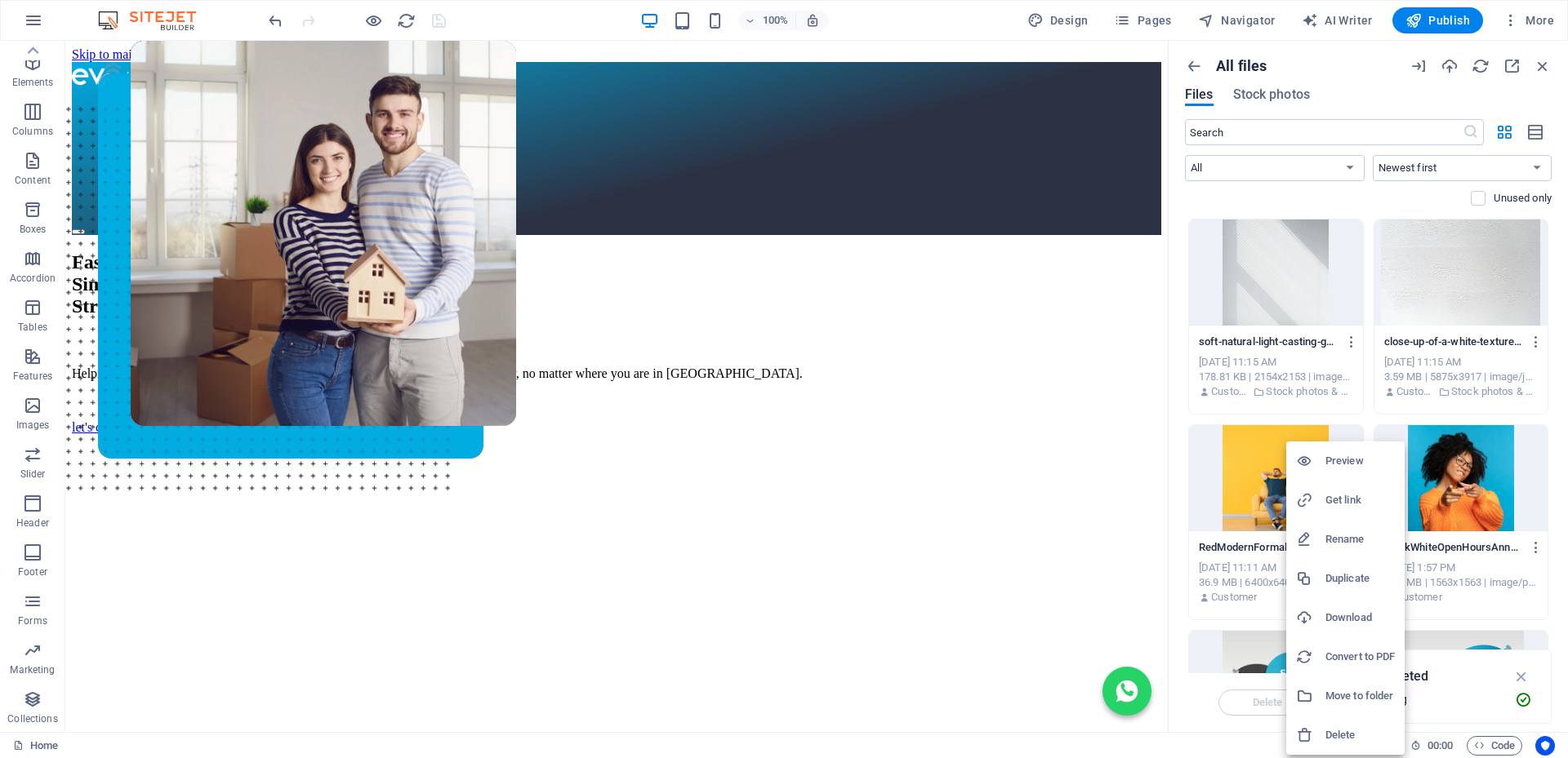
click at [1352, 544] on h6 "Rename" at bounding box center [1360, 539] width 69 height 20
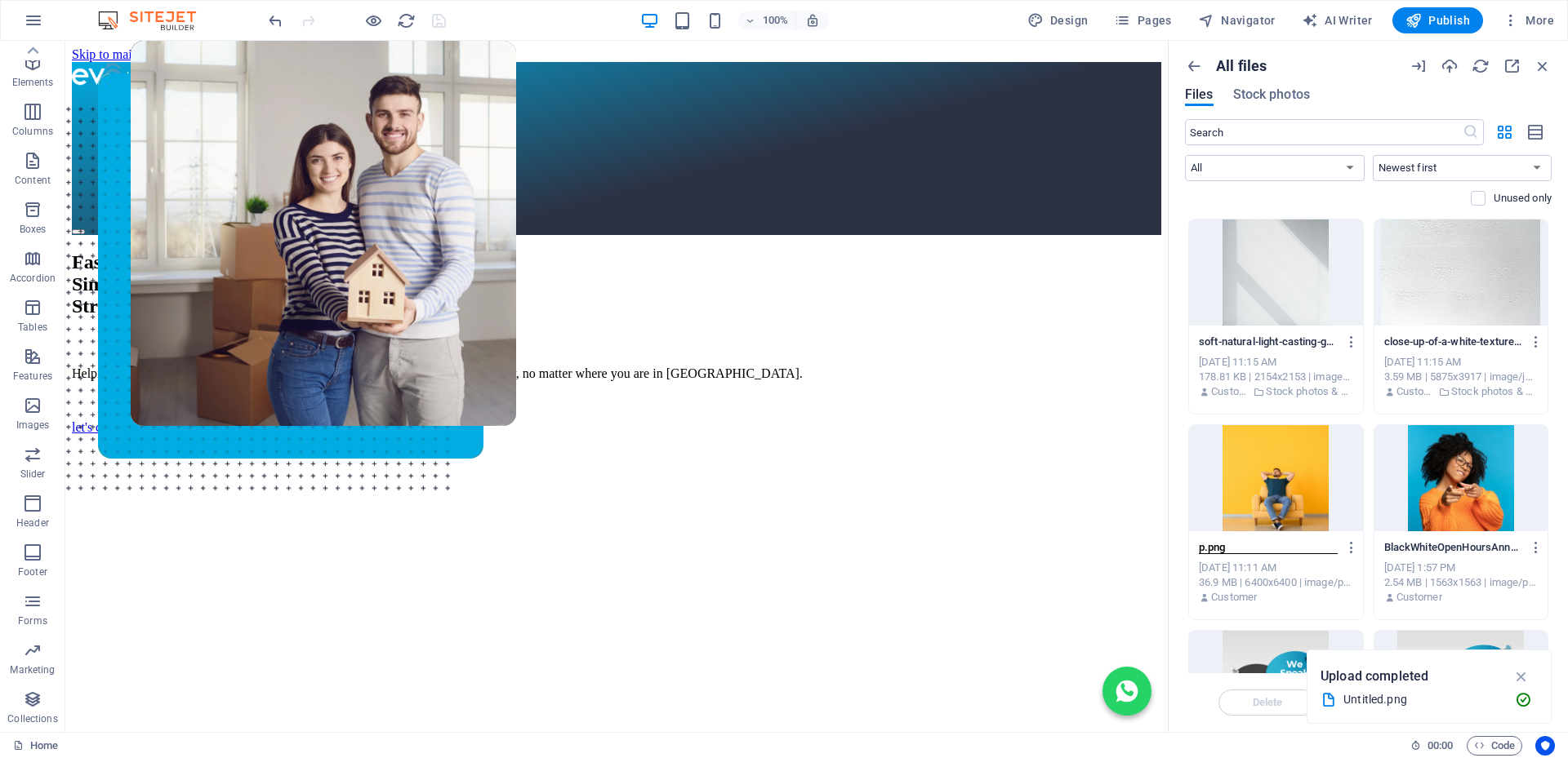
scroll to position [0, 0]
type input "paarlhomeloan.png"
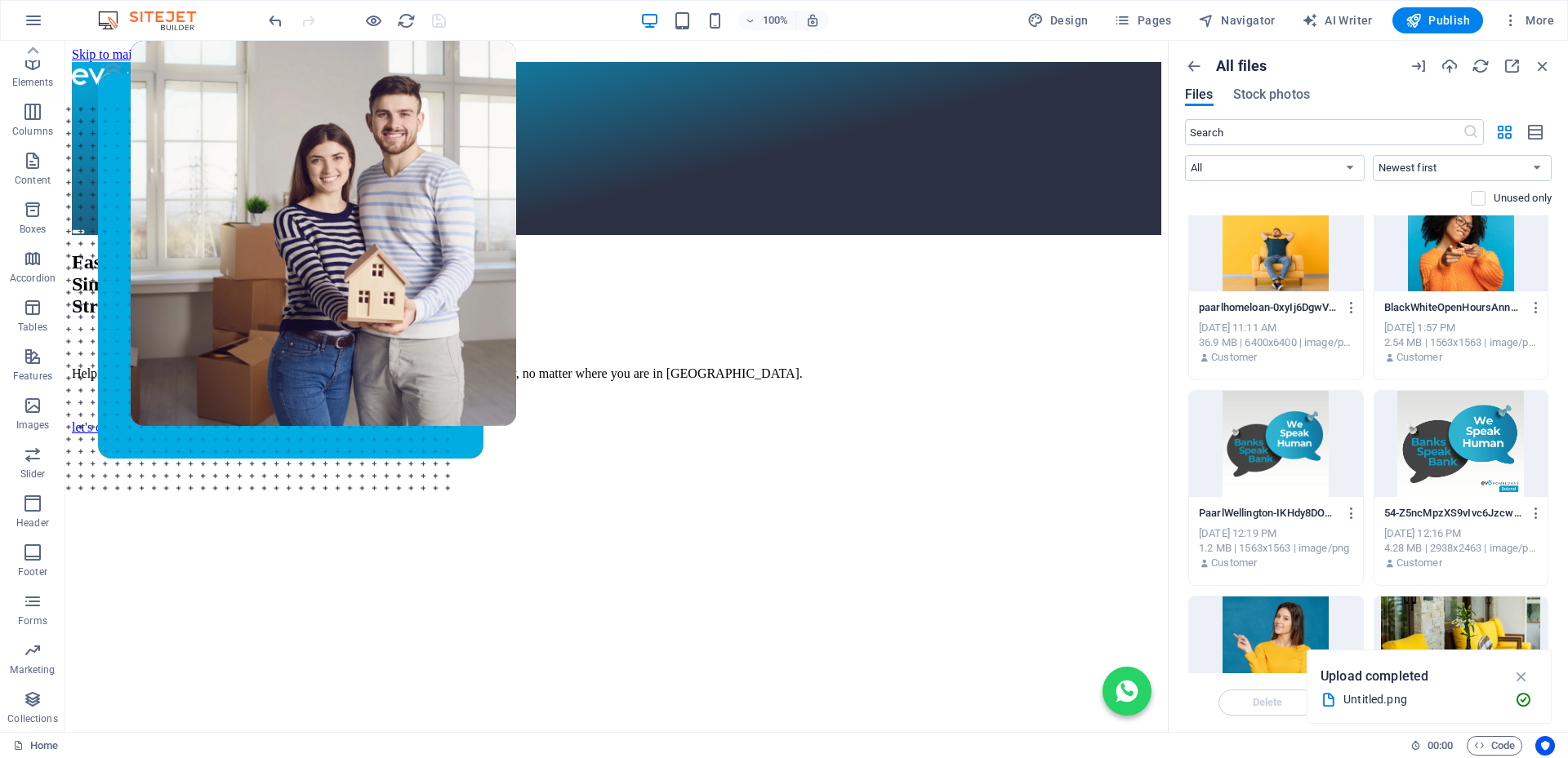
scroll to position [571, 0]
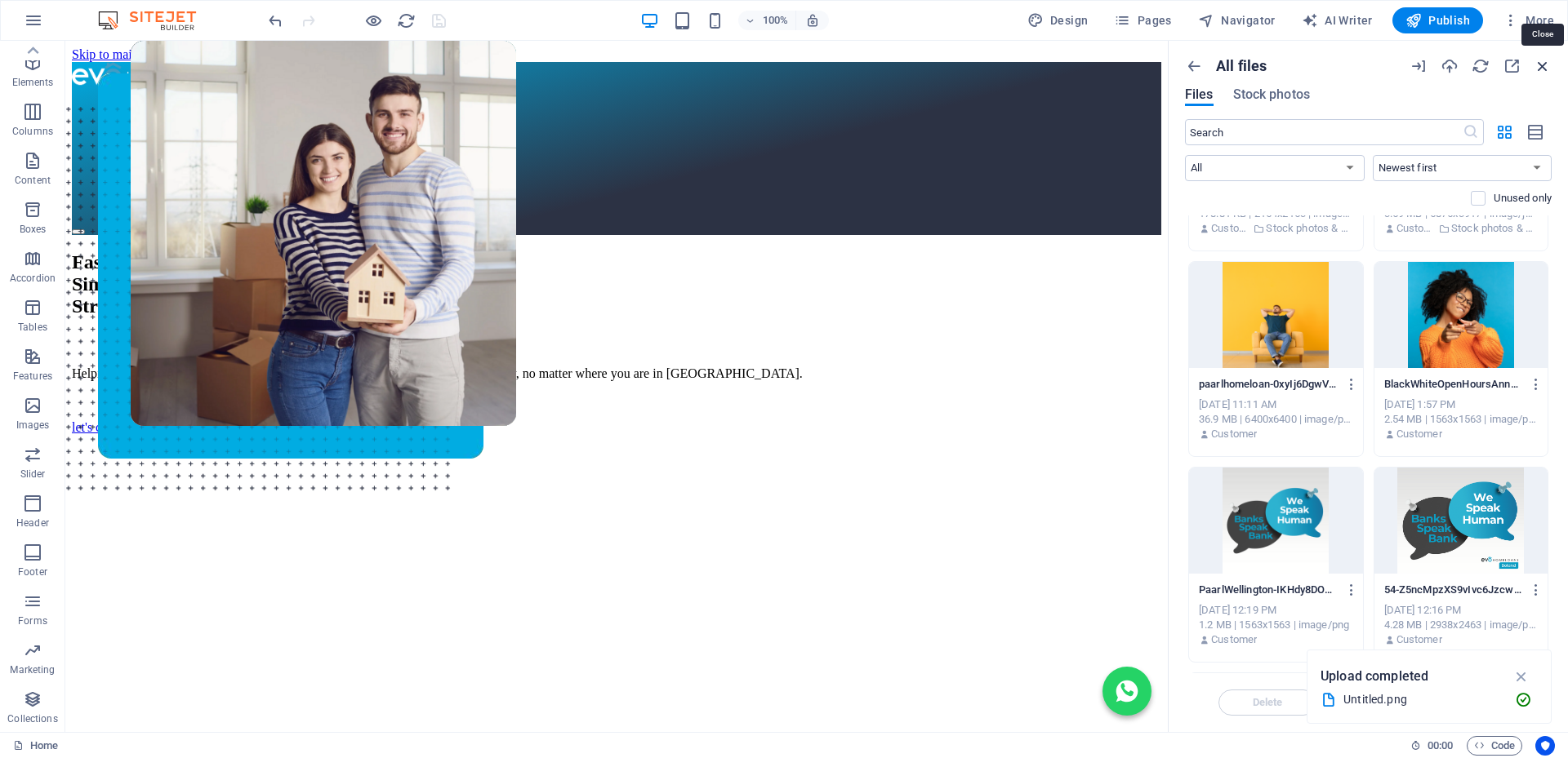
click at [1538, 64] on icon "button" at bounding box center [1542, 66] width 18 height 18
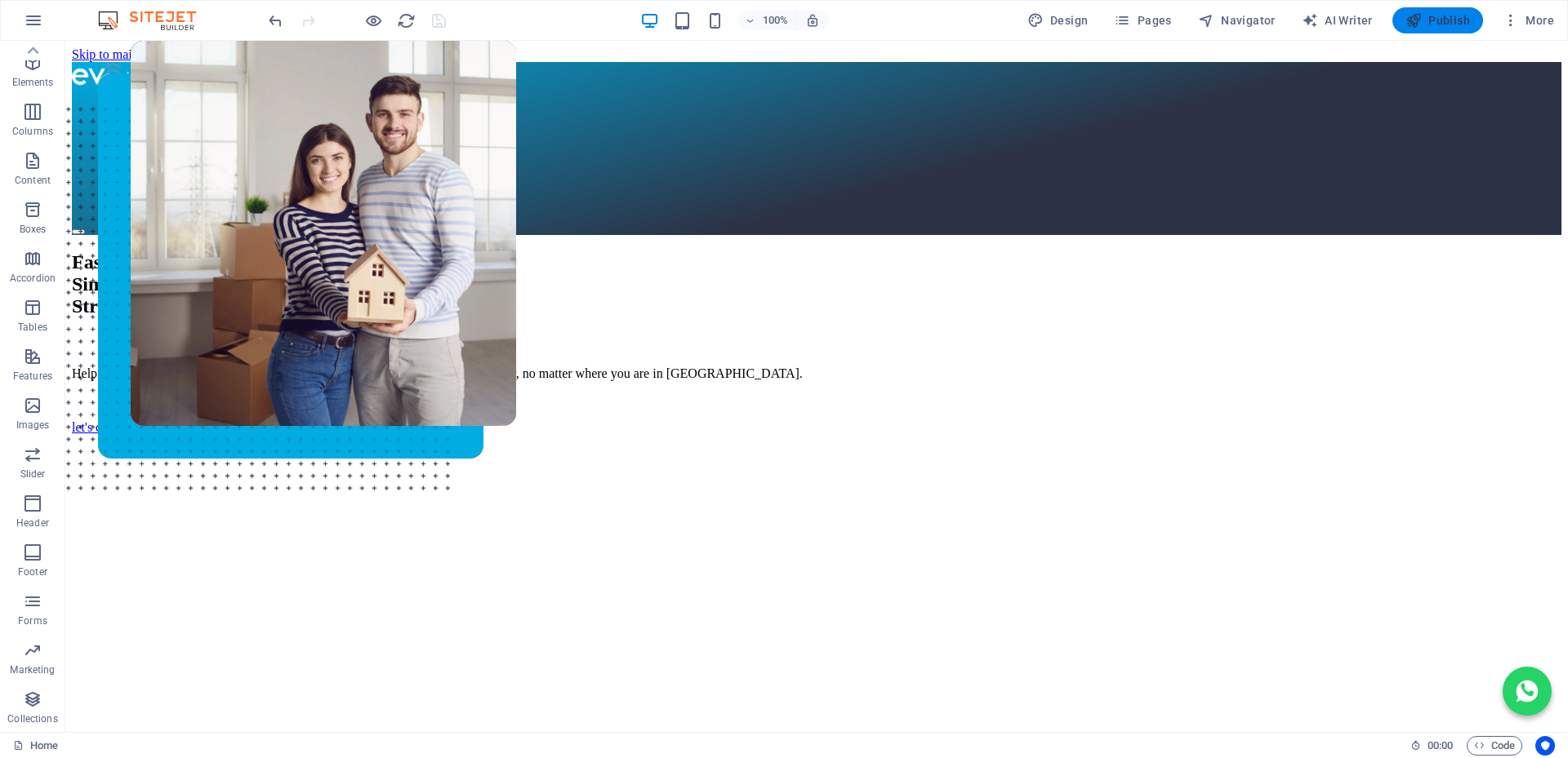
drag, startPoint x: 1433, startPoint y: 15, endPoint x: 917, endPoint y: 150, distance: 533.4
click at [1433, 15] on span "Publish" at bounding box center [1437, 21] width 64 height 17
